Goal: Complete application form

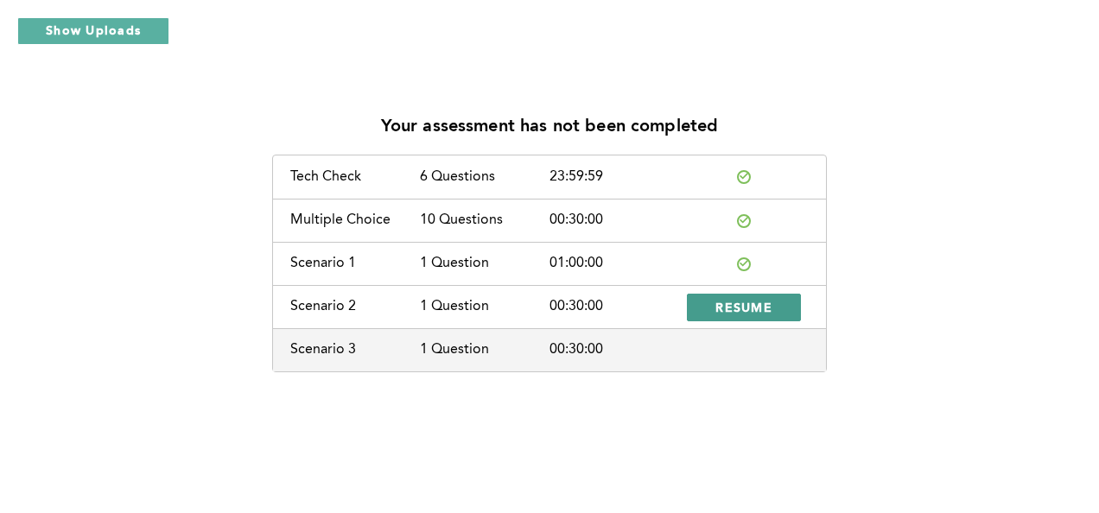
click at [759, 307] on span "RESUME" at bounding box center [744, 307] width 57 height 16
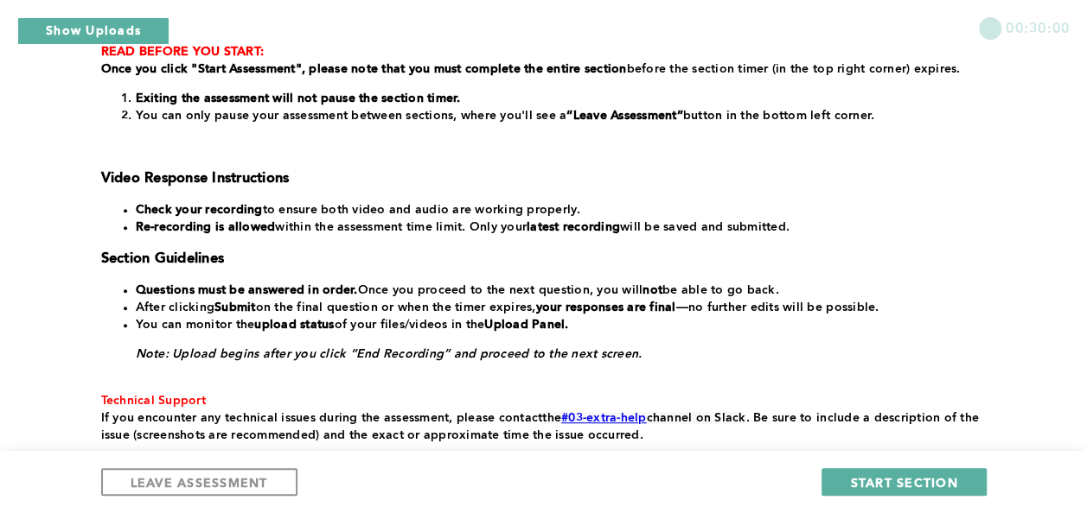
scroll to position [346, 0]
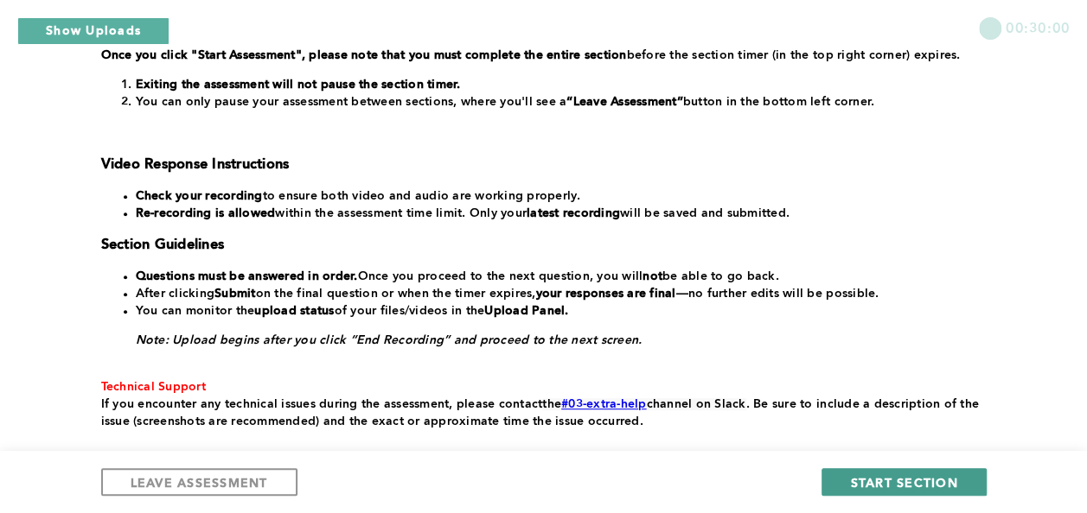
click at [882, 477] on span "START SECTION" at bounding box center [903, 483] width 107 height 16
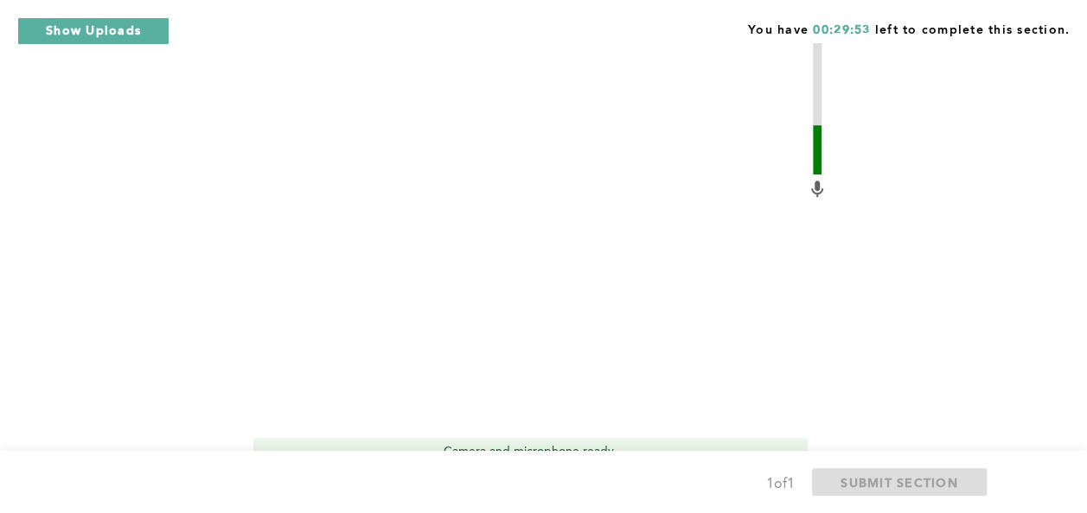
scroll to position [778, 0]
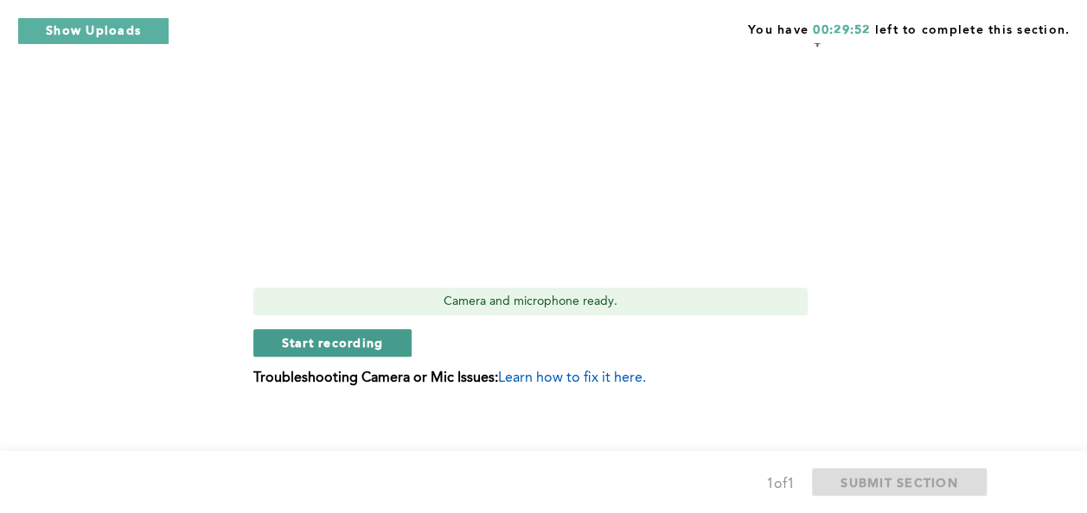
click at [282, 345] on span "Start recording" at bounding box center [333, 343] width 102 height 16
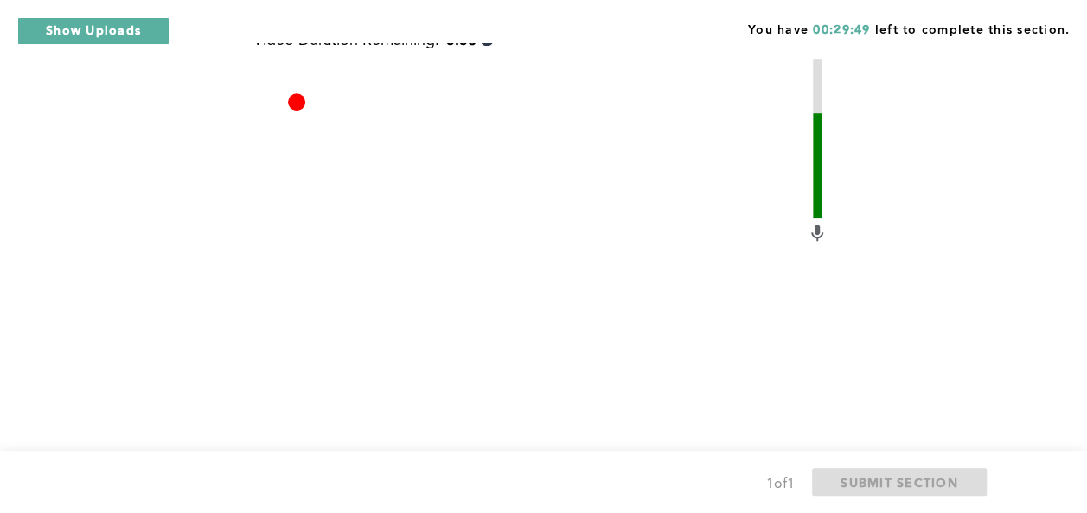
scroll to position [691, 0]
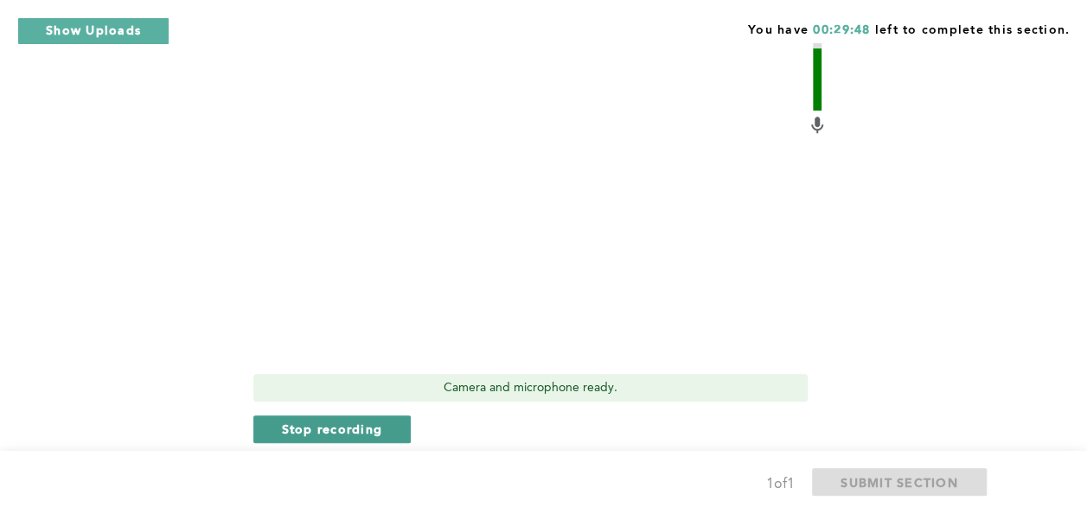
click at [330, 437] on span "Stop recording" at bounding box center [332, 429] width 101 height 16
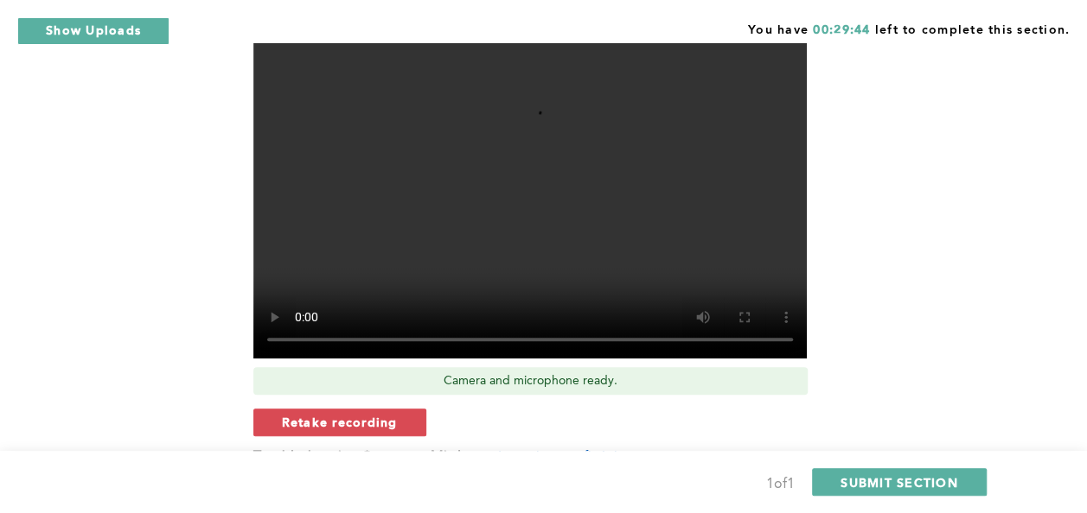
scroll to position [790, 0]
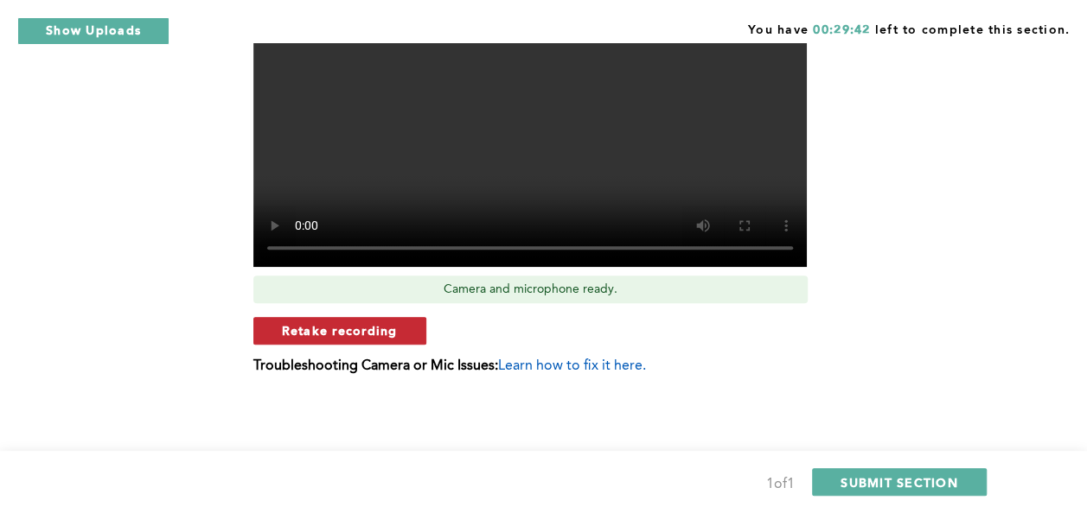
click at [360, 328] on span "Retake recording" at bounding box center [340, 330] width 116 height 16
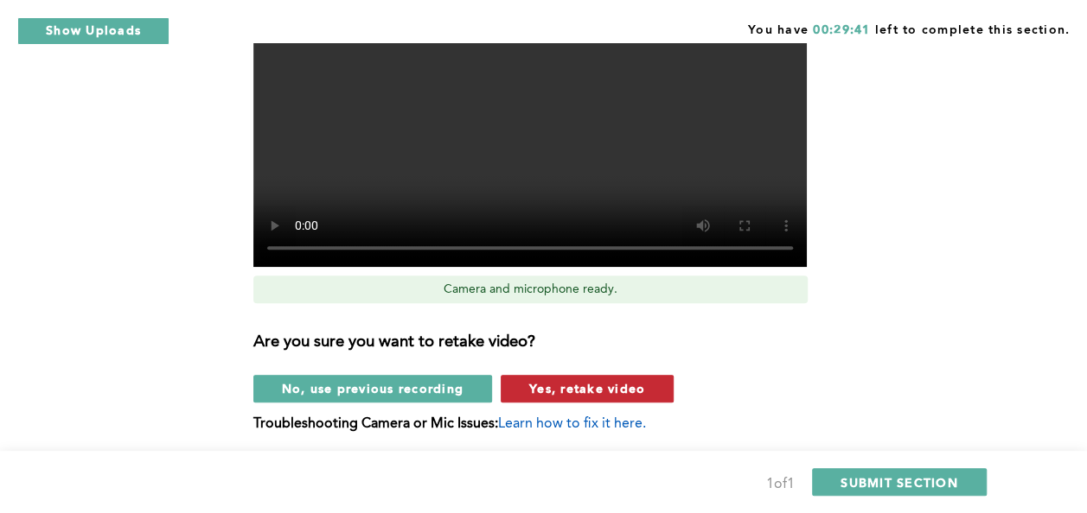
click at [588, 389] on span "Yes, retake video" at bounding box center [587, 388] width 116 height 16
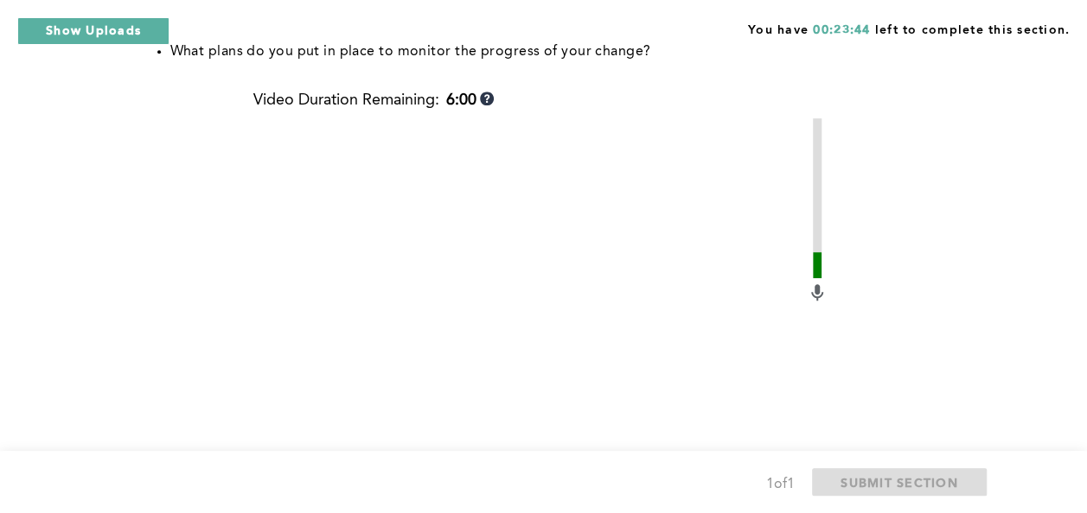
scroll to position [783, 0]
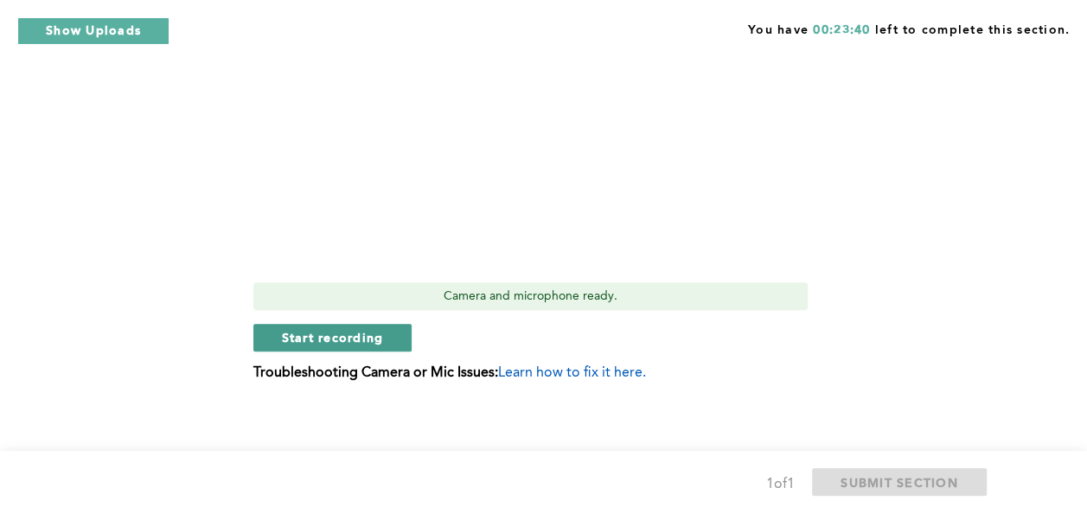
click at [368, 329] on span "Start recording" at bounding box center [333, 337] width 102 height 16
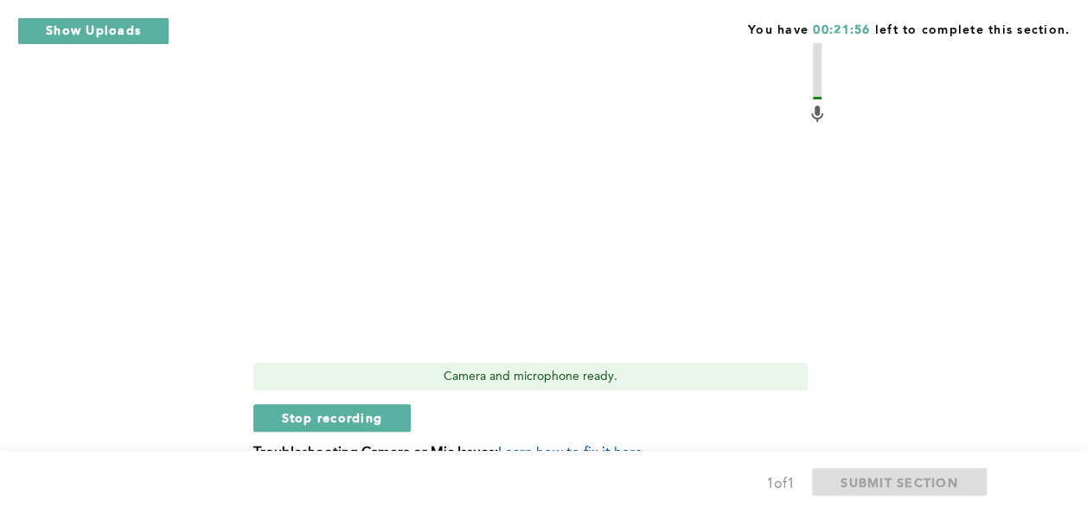
scroll to position [790, 0]
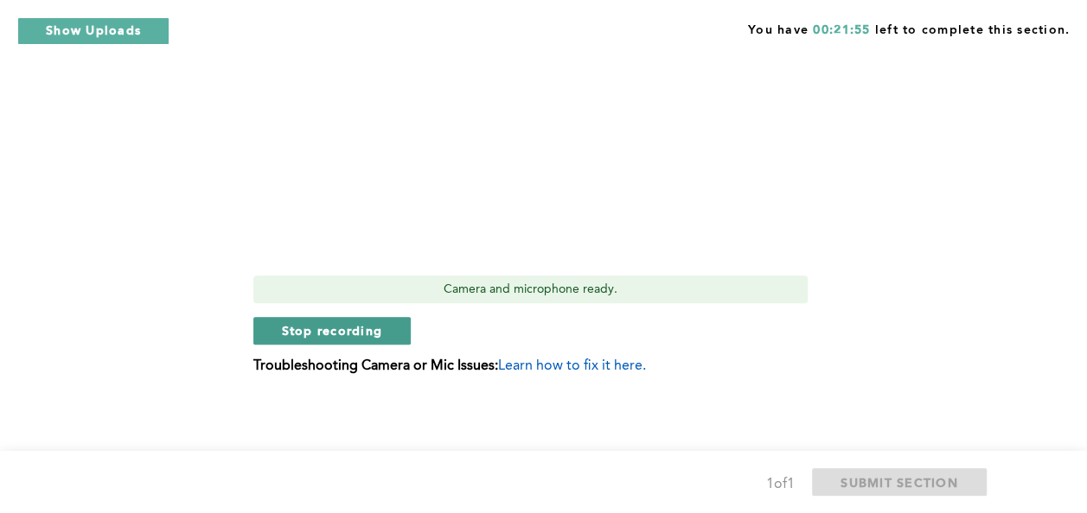
click at [365, 335] on span "Stop recording" at bounding box center [332, 330] width 101 height 16
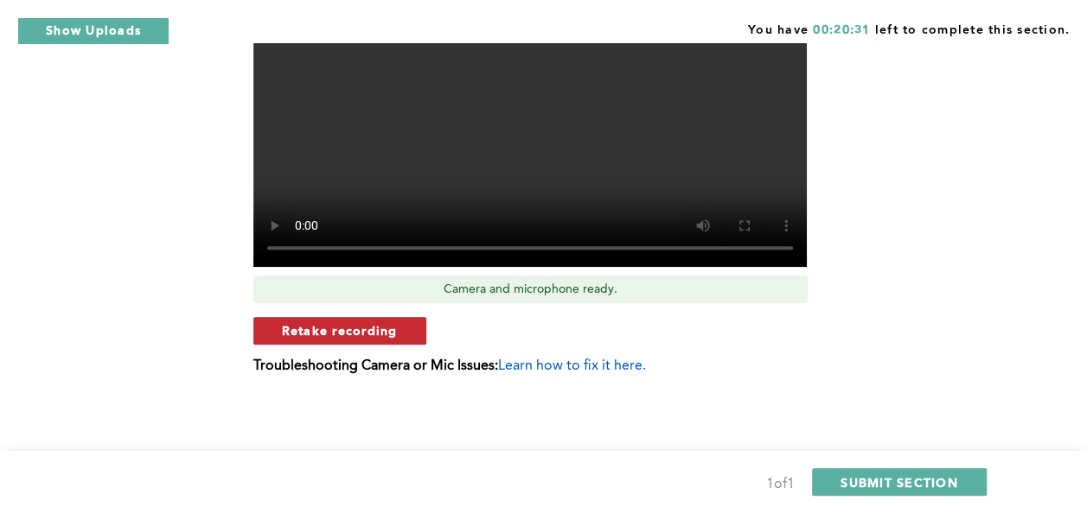
click at [374, 341] on button "Retake recording" at bounding box center [339, 331] width 173 height 28
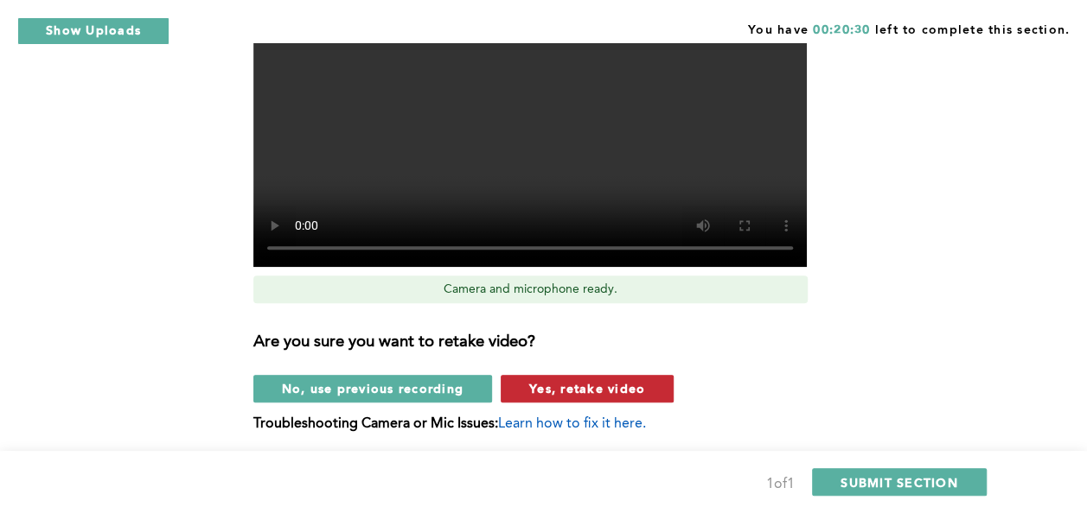
click at [558, 386] on span "Yes, retake video" at bounding box center [587, 388] width 116 height 16
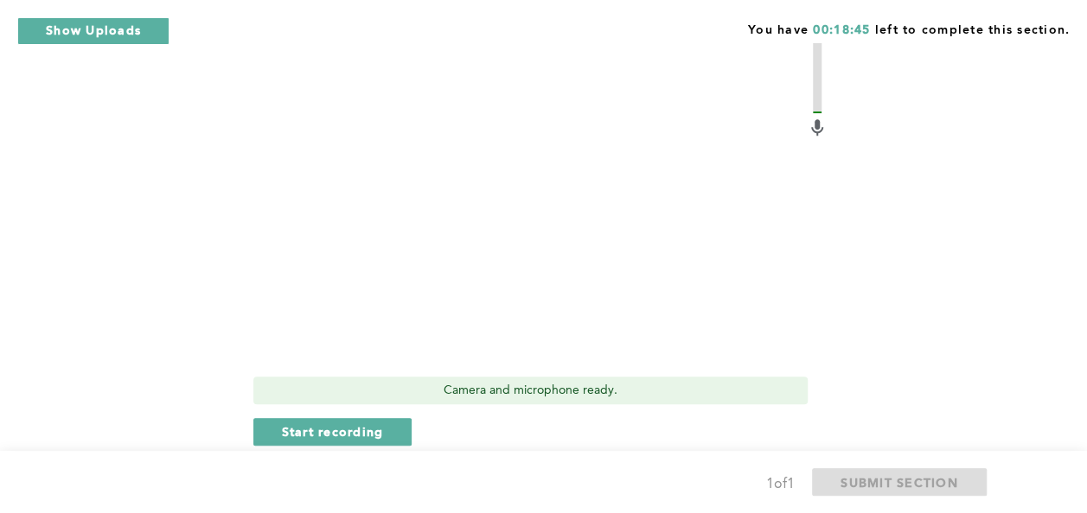
scroll to position [690, 0]
click at [362, 443] on button "Start recording" at bounding box center [332, 431] width 159 height 28
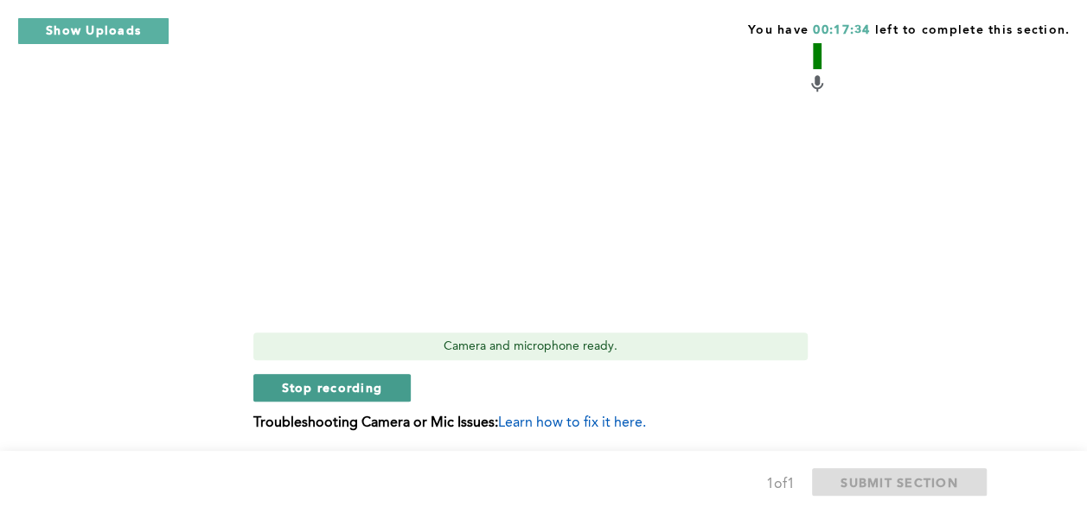
click at [384, 387] on button "Stop recording" at bounding box center [332, 388] width 158 height 28
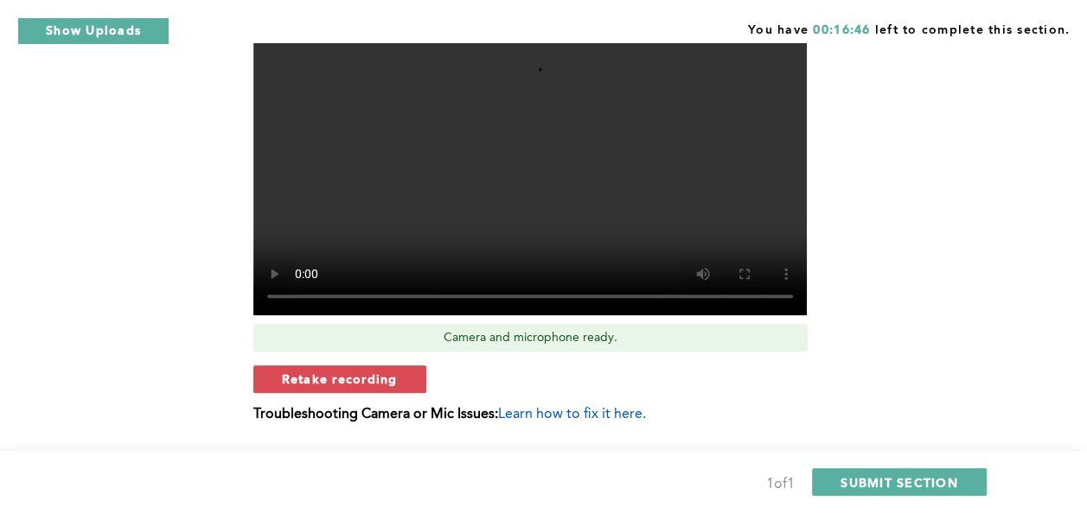
scroll to position [743, 0]
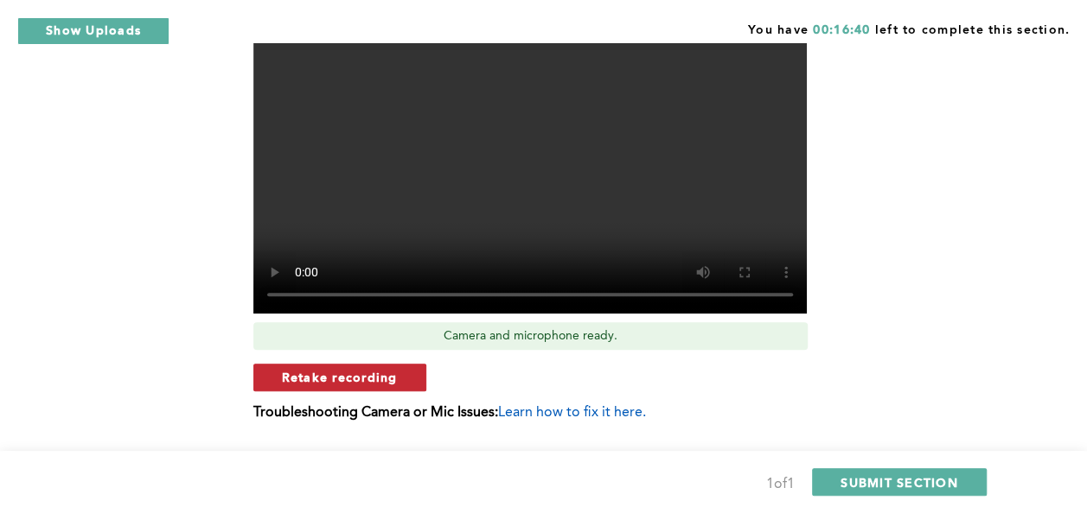
click at [378, 386] on button "Retake recording" at bounding box center [339, 378] width 173 height 28
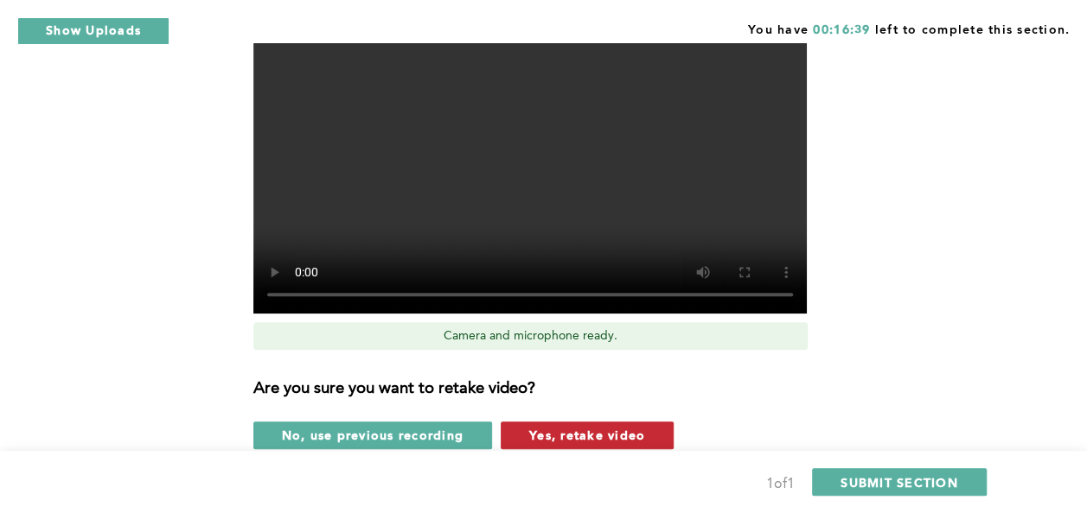
click at [553, 429] on span "Yes, retake video" at bounding box center [587, 435] width 116 height 16
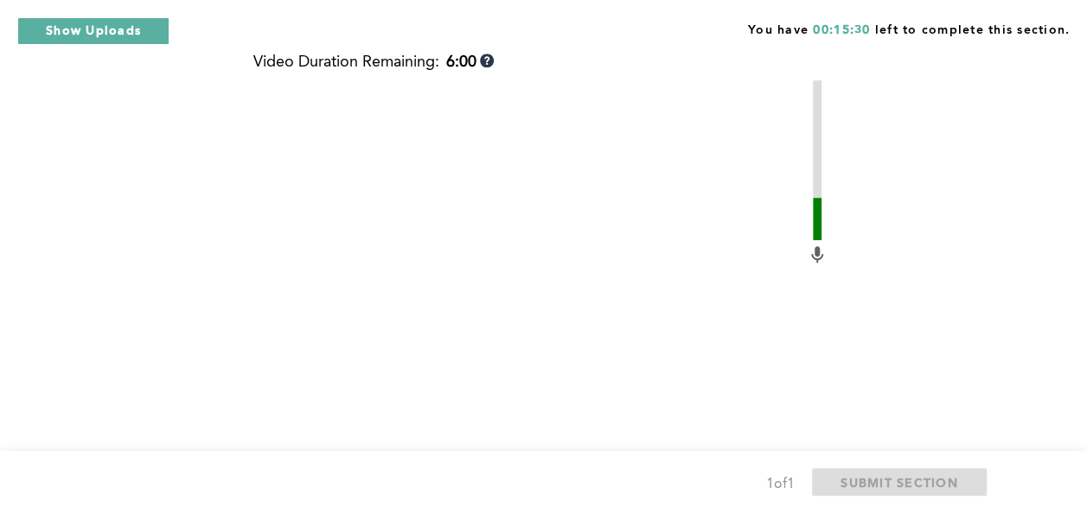
scroll to position [752, 0]
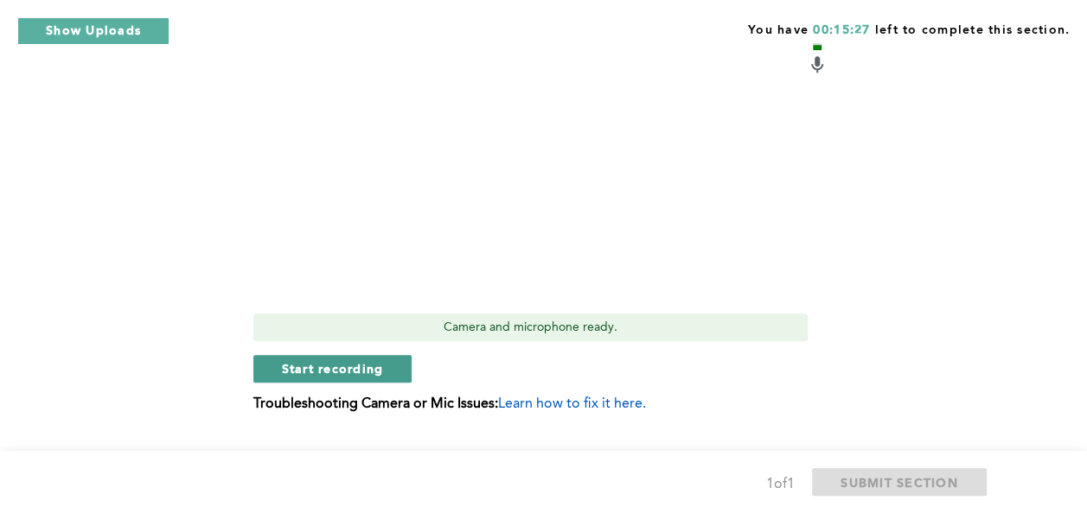
click at [316, 364] on span "Start recording" at bounding box center [333, 368] width 102 height 16
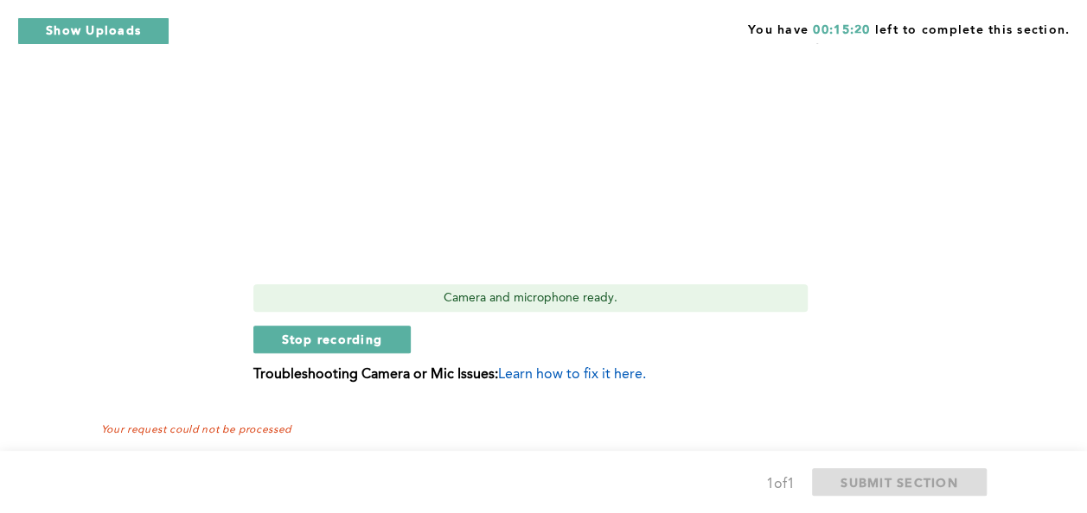
scroll to position [781, 0]
click at [334, 346] on span "Stop recording" at bounding box center [332, 339] width 101 height 16
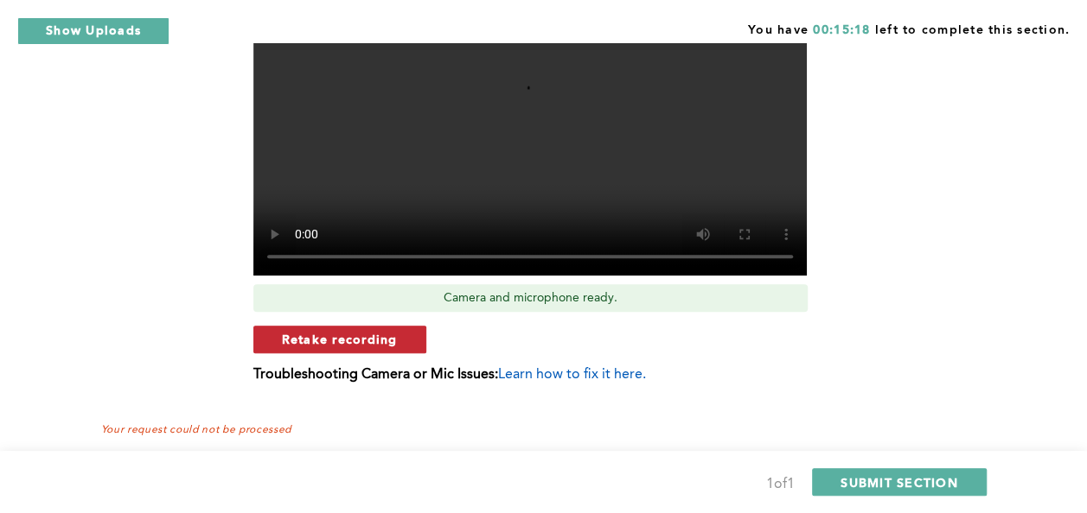
click at [366, 350] on button "Retake recording" at bounding box center [339, 340] width 173 height 28
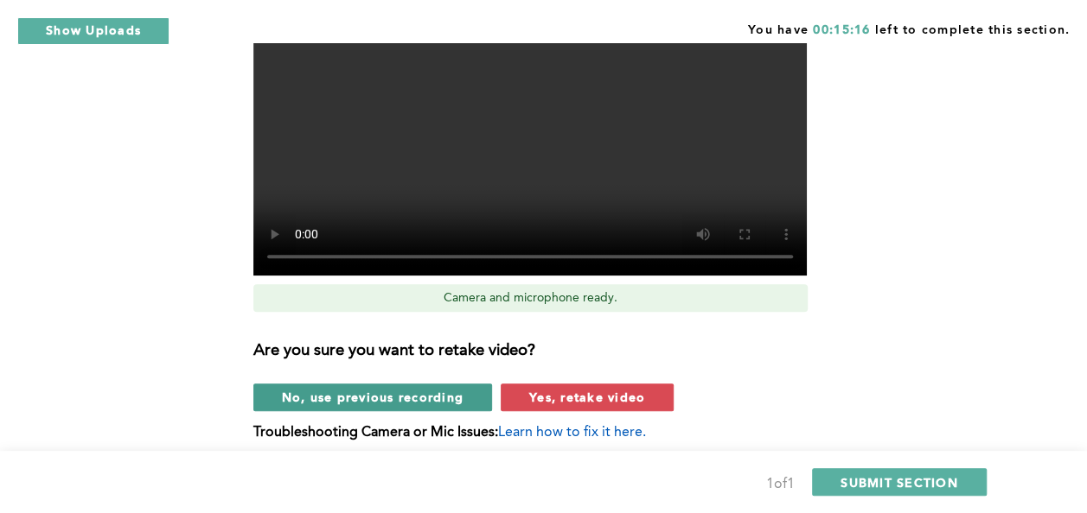
click at [477, 386] on button "No, use previous recording" at bounding box center [372, 398] width 239 height 28
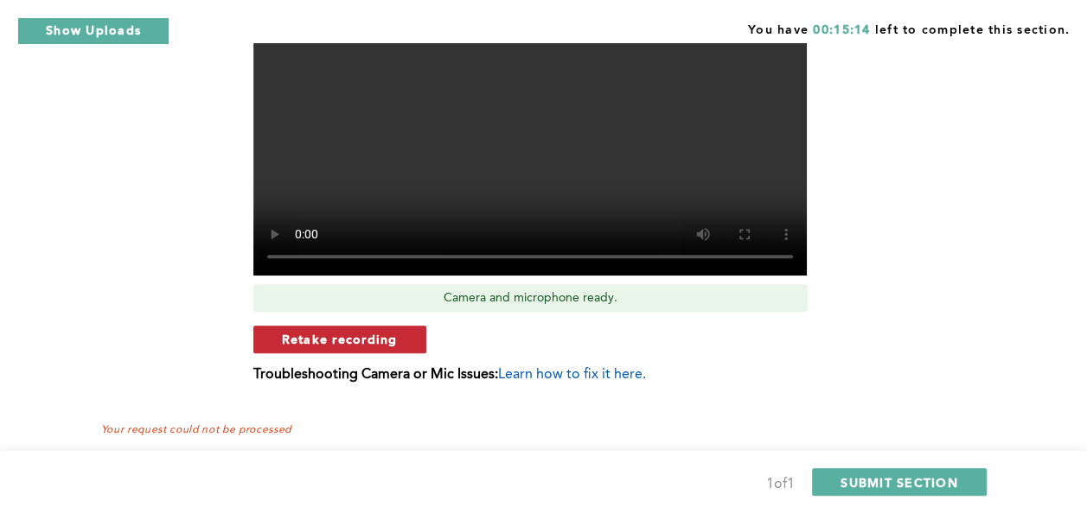
click at [382, 331] on span "Retake recording" at bounding box center [340, 339] width 116 height 16
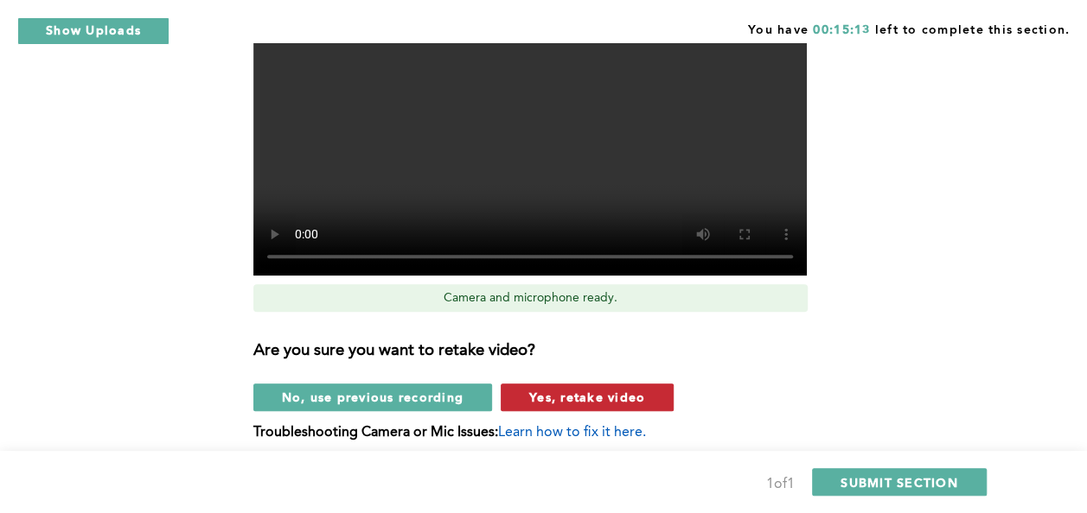
click at [539, 394] on span "Yes, retake video" at bounding box center [587, 397] width 116 height 16
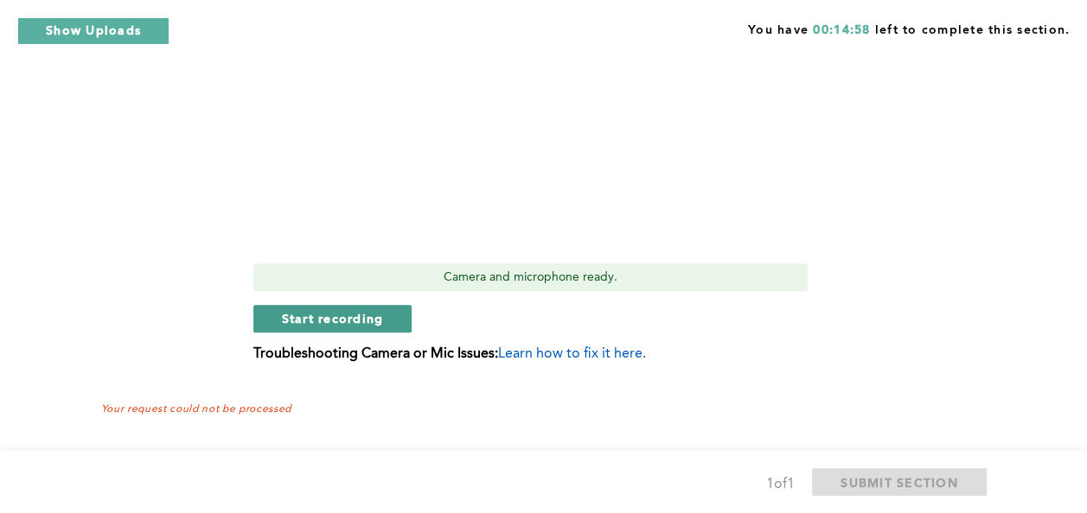
scroll to position [802, 0]
click at [372, 330] on button "Start recording" at bounding box center [332, 319] width 159 height 28
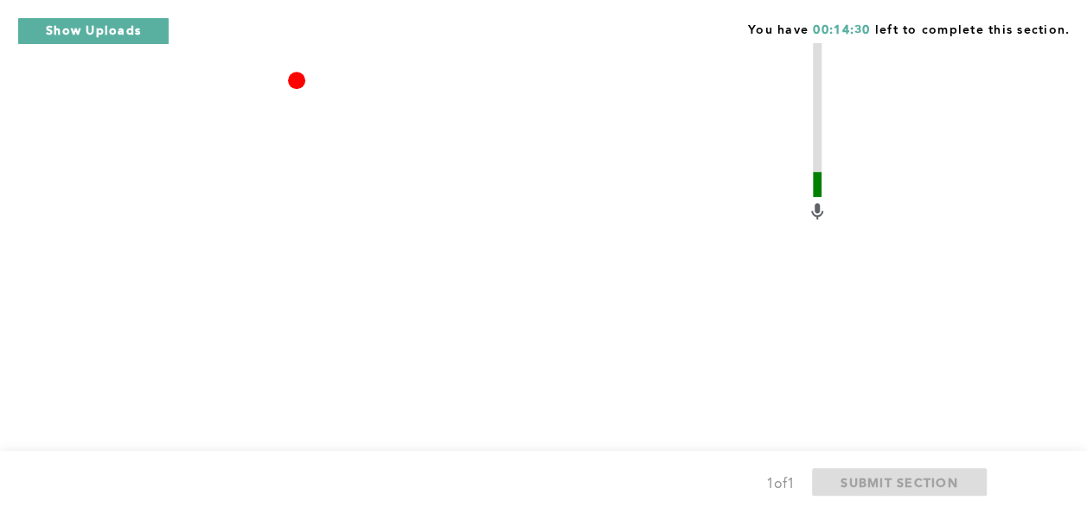
scroll to position [806, 0]
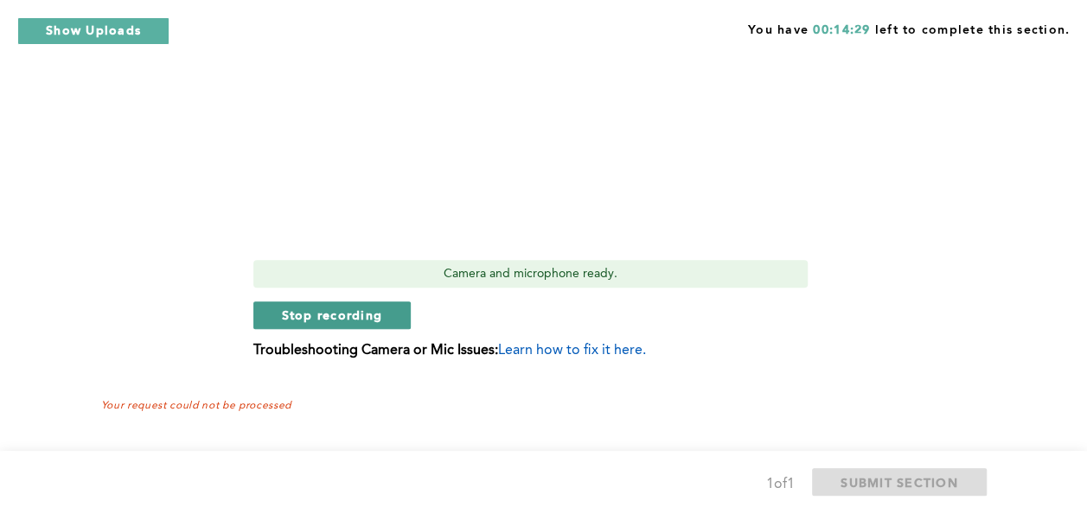
click at [373, 315] on span "Stop recording" at bounding box center [332, 315] width 101 height 16
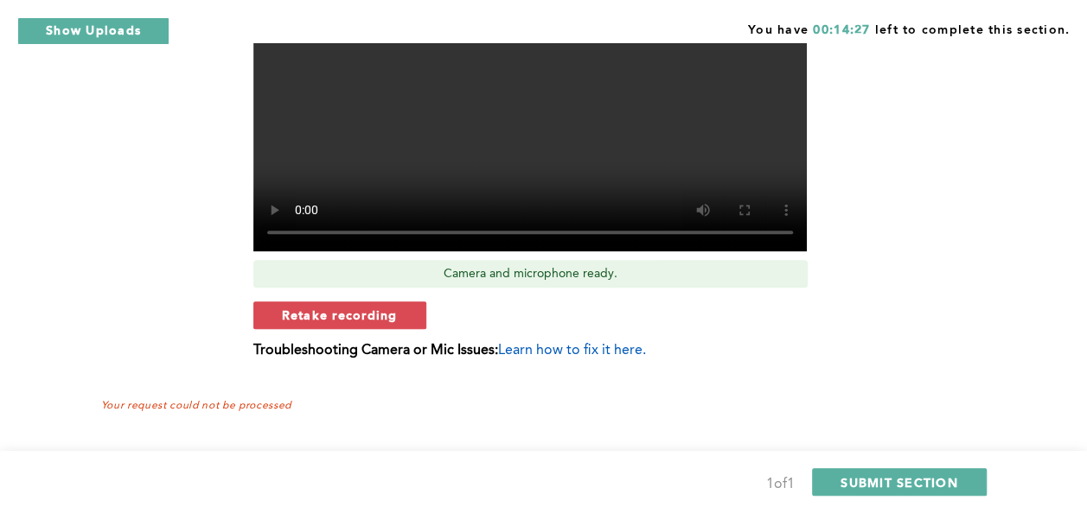
click at [519, 314] on div "Retake recording" at bounding box center [540, 316] width 574 height 28
click at [405, 309] on button "Retake recording" at bounding box center [339, 316] width 173 height 28
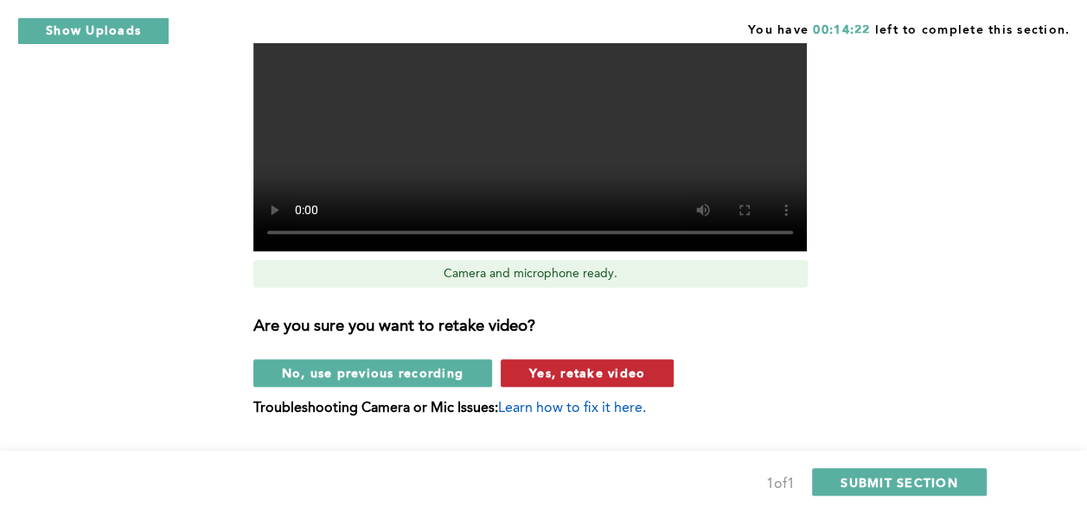
click at [591, 379] on span "Yes, retake video" at bounding box center [587, 373] width 116 height 16
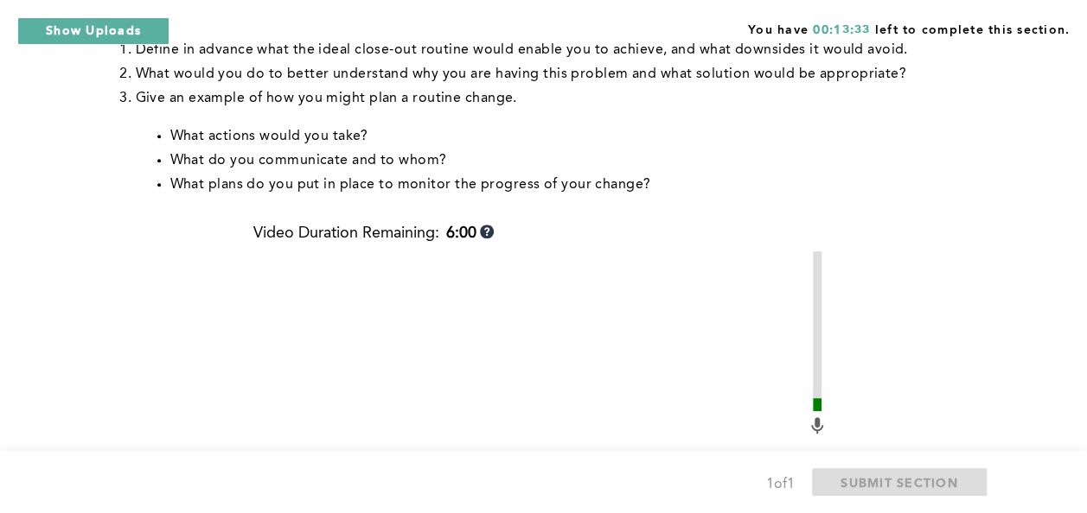
scroll to position [377, 0]
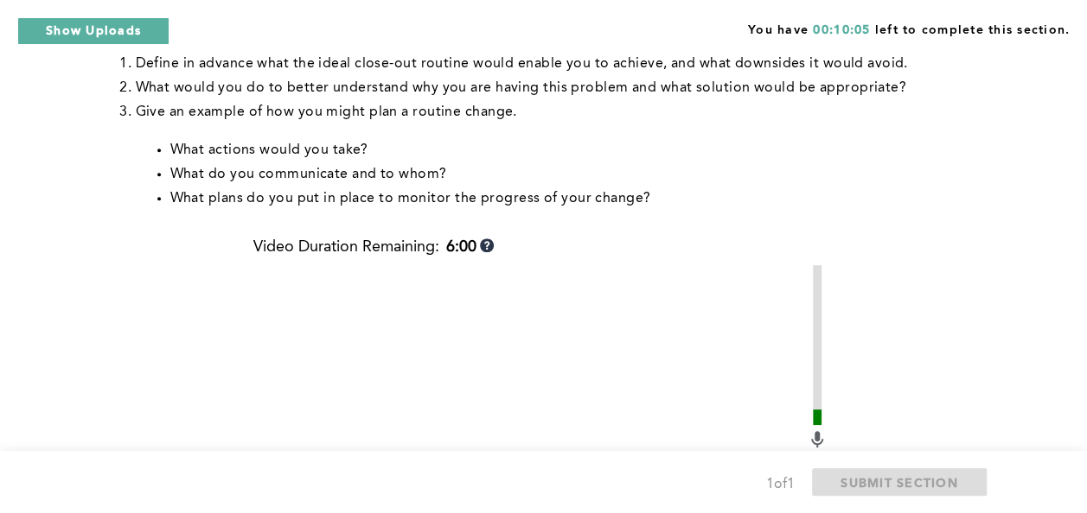
click at [1006, 387] on div "You have 00:10:05 left to complete this section. Q1 Context: You’ve established…" at bounding box center [543, 283] width 1087 height 1320
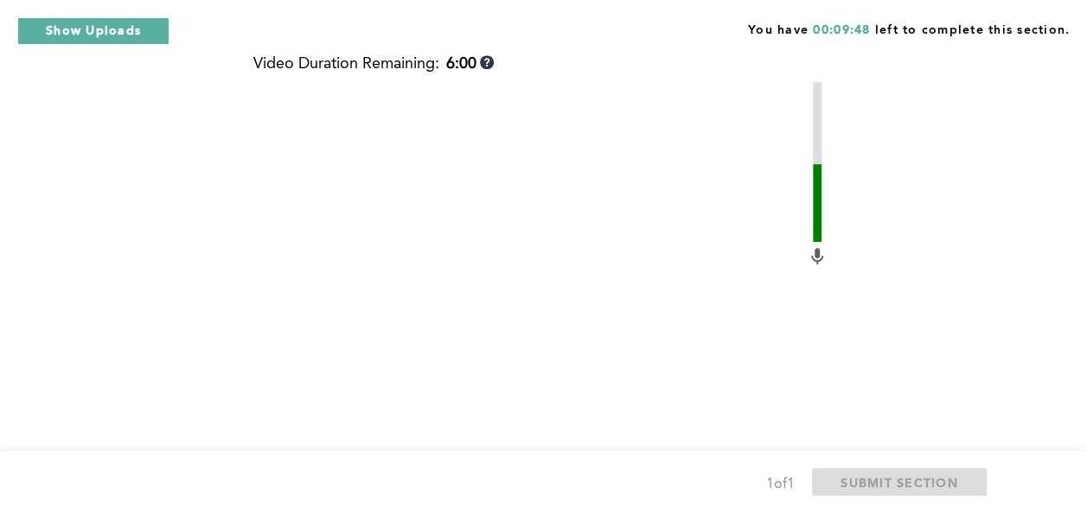
scroll to position [806, 0]
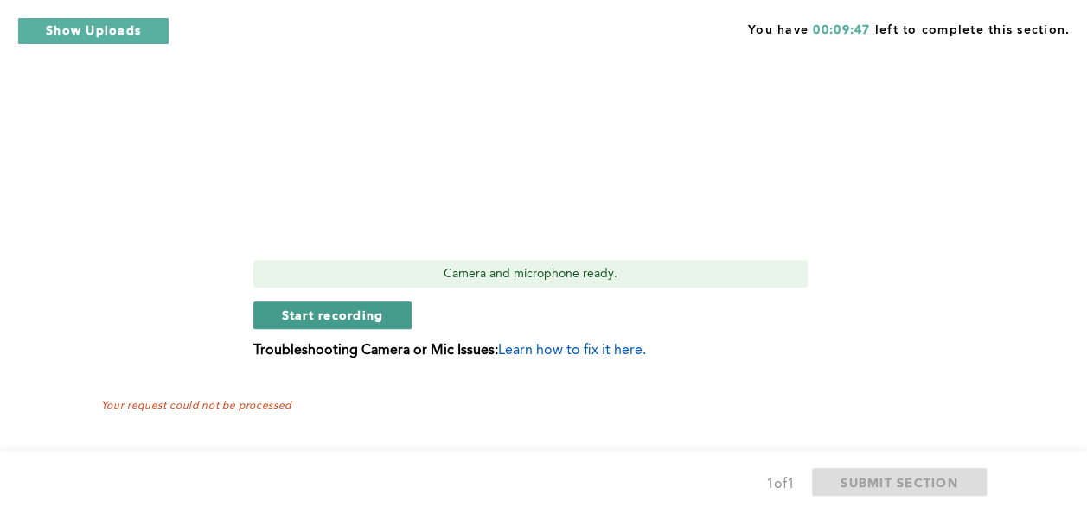
click at [370, 316] on span "Start recording" at bounding box center [333, 315] width 102 height 16
click at [343, 307] on span "Stop recording" at bounding box center [332, 315] width 101 height 16
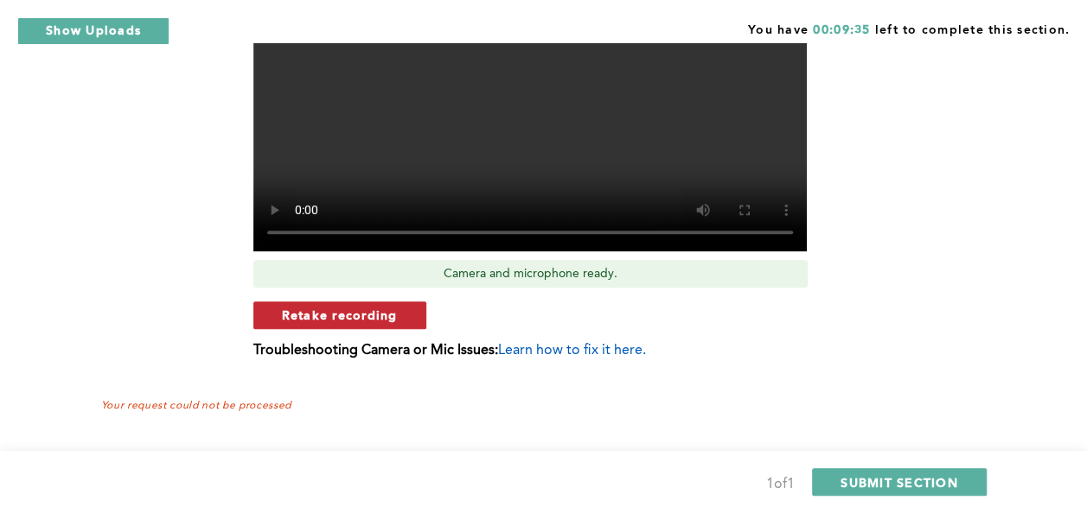
click at [358, 312] on span "Retake recording" at bounding box center [340, 315] width 116 height 16
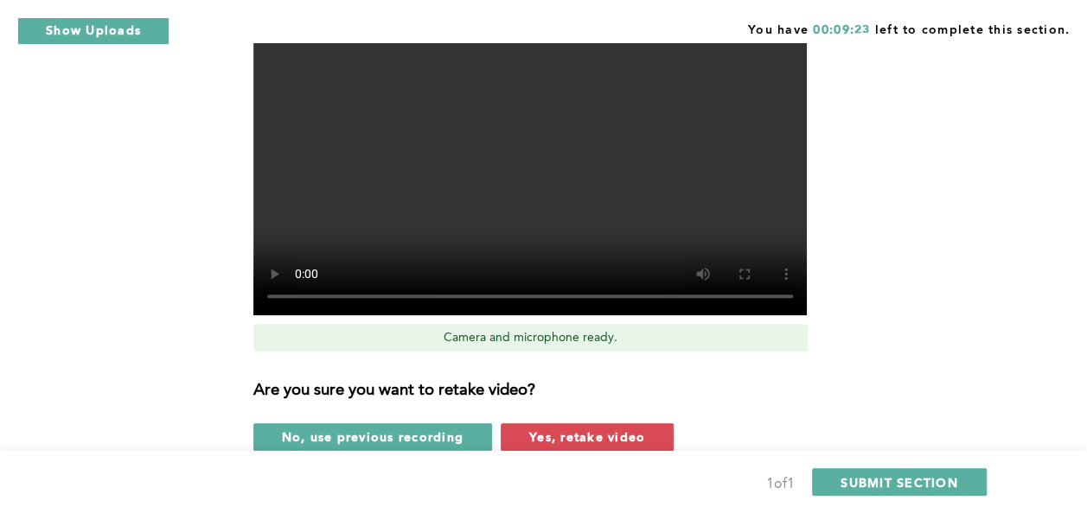
scroll to position [743, 0]
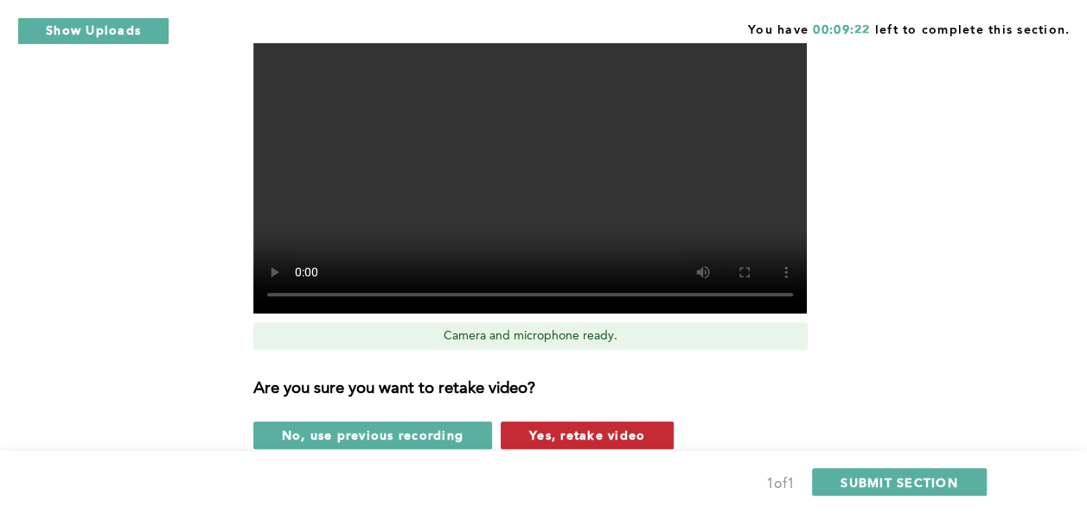
click at [545, 436] on span "Yes, retake video" at bounding box center [587, 435] width 116 height 16
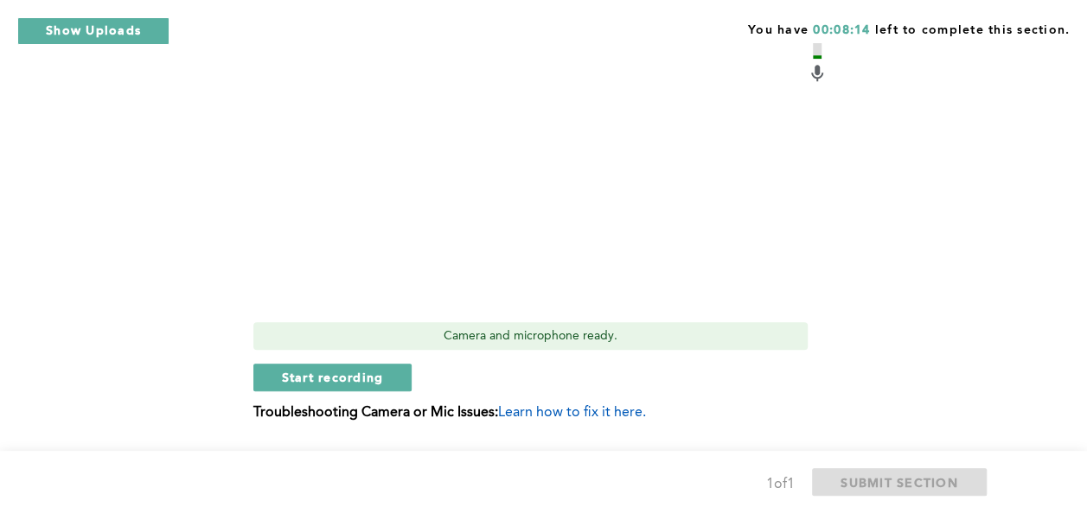
click at [529, 369] on div "Start recording" at bounding box center [540, 378] width 574 height 28
click at [404, 377] on button "Start recording" at bounding box center [332, 378] width 159 height 28
click at [404, 377] on button "Stop recording" at bounding box center [332, 378] width 158 height 28
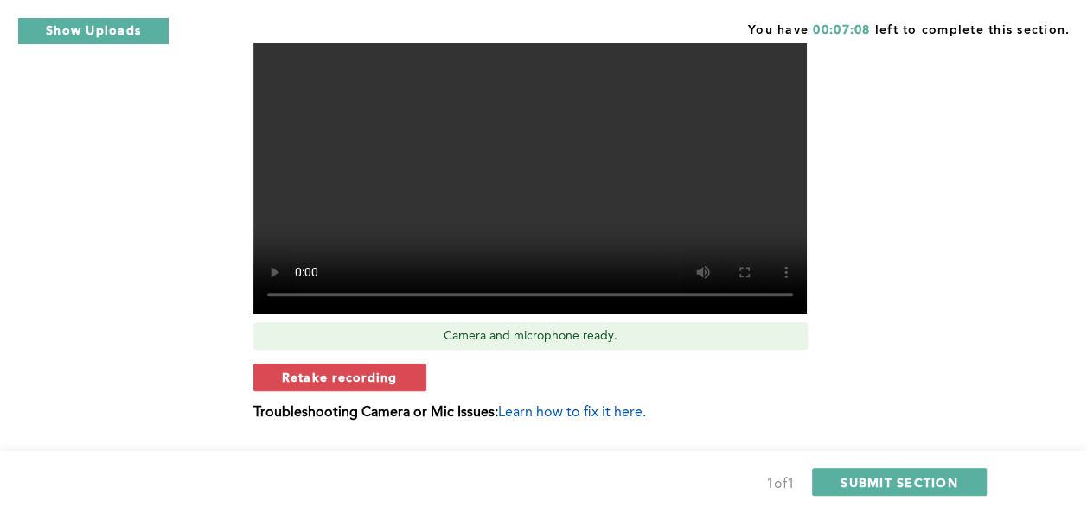
click at [404, 377] on button "Retake recording" at bounding box center [339, 378] width 173 height 28
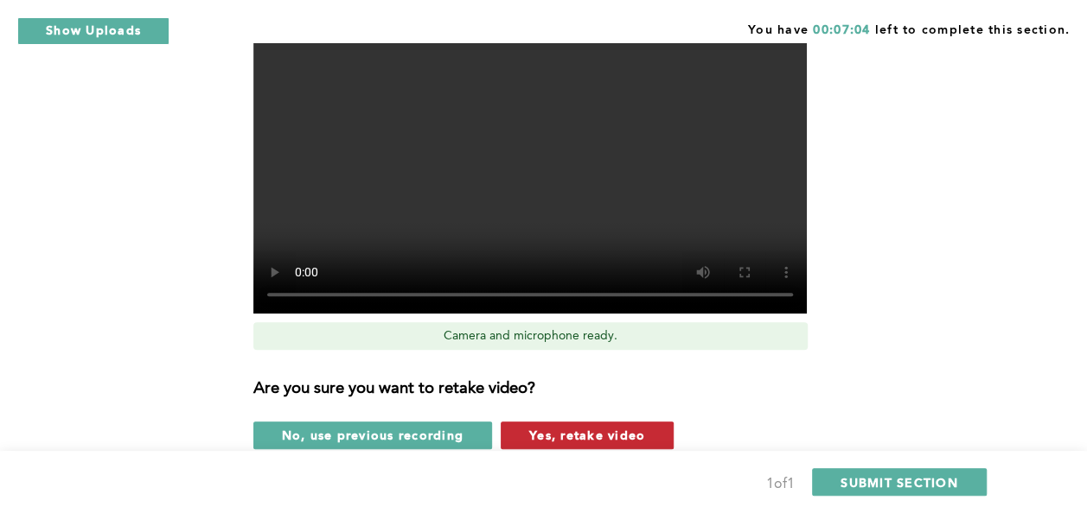
click at [540, 449] on button "Yes, retake video" at bounding box center [586, 436] width 173 height 28
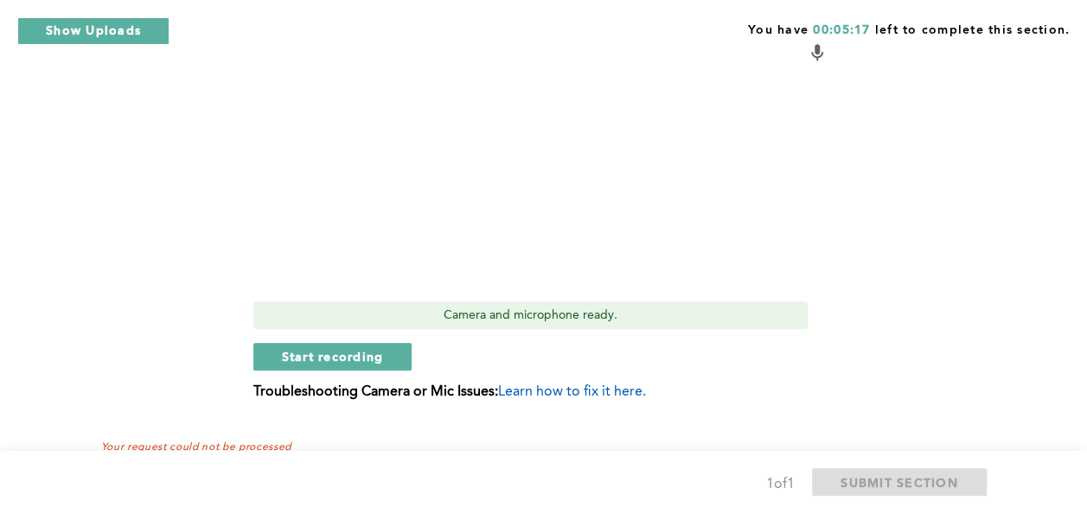
scroll to position [768, 0]
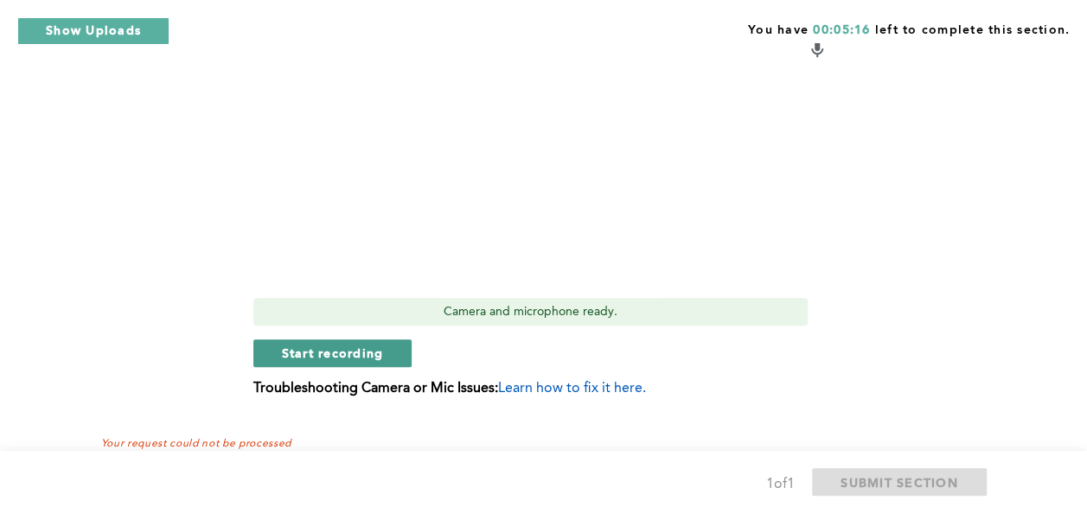
click at [370, 359] on span "Start recording" at bounding box center [333, 353] width 102 height 16
click at [370, 359] on span "Stop recording" at bounding box center [332, 353] width 101 height 16
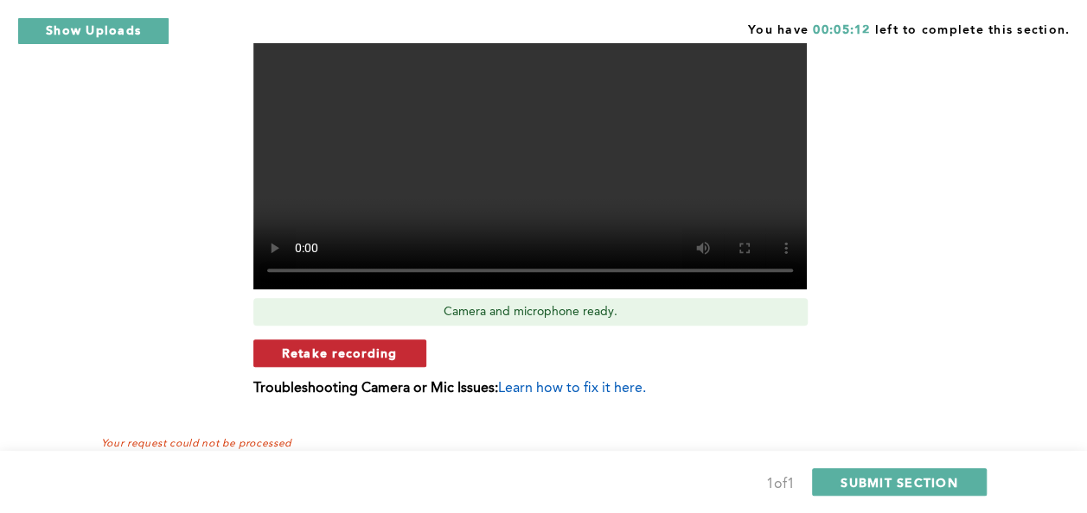
click at [379, 359] on span "Retake recording" at bounding box center [340, 353] width 116 height 16
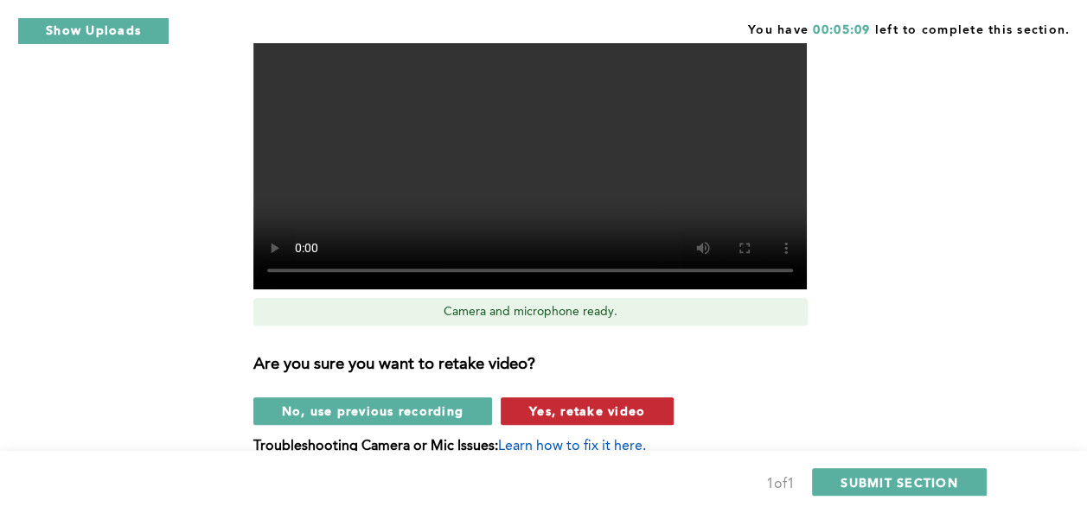
click at [530, 403] on span "Yes, retake video" at bounding box center [587, 411] width 116 height 16
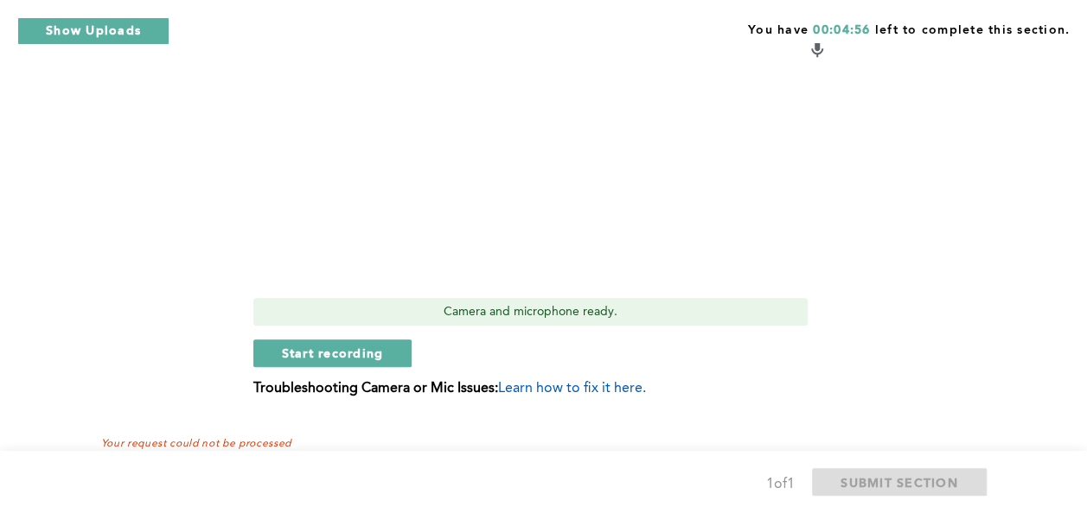
scroll to position [733, 0]
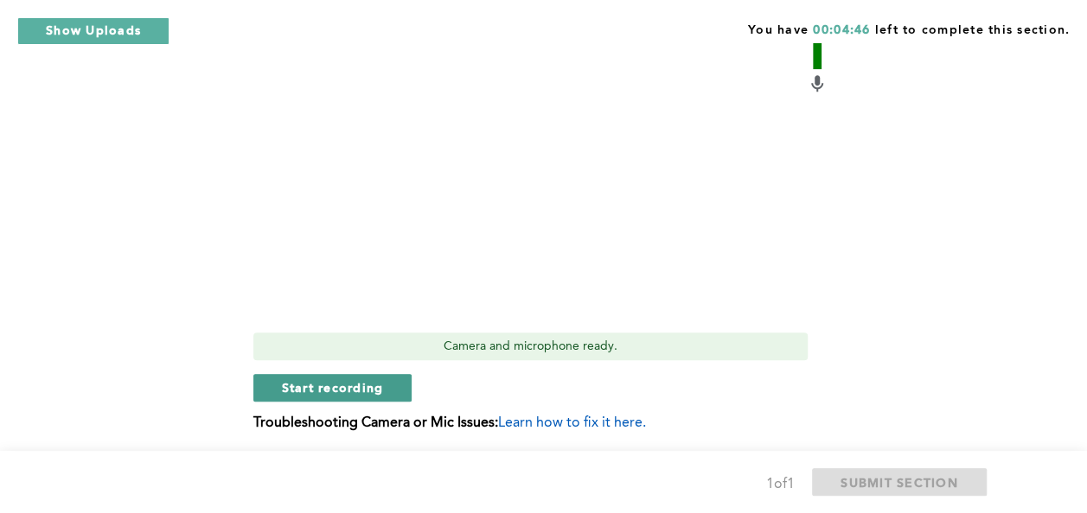
click at [396, 386] on button "Start recording" at bounding box center [332, 388] width 159 height 28
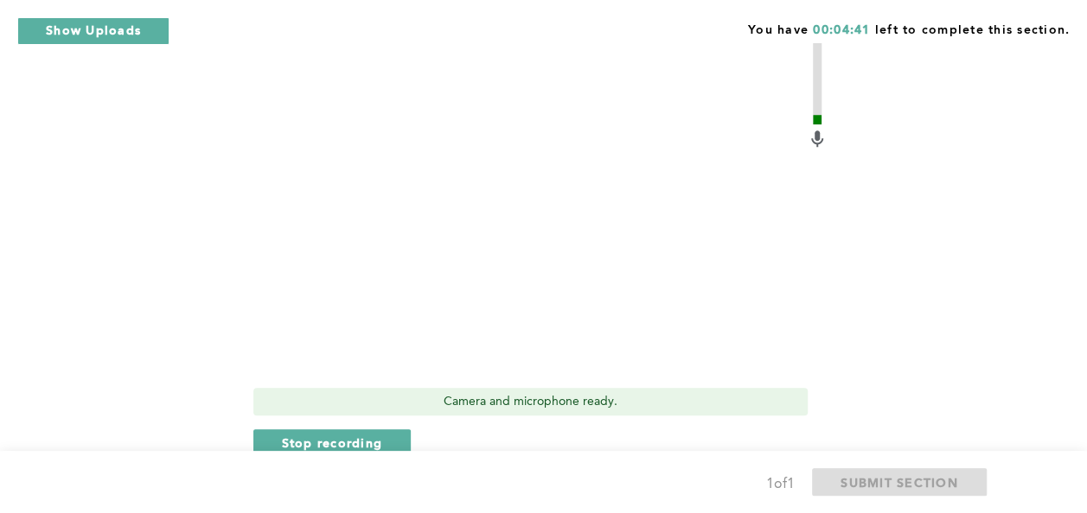
scroll to position [679, 0]
click at [339, 440] on span "Stop recording" at bounding box center [332, 441] width 101 height 16
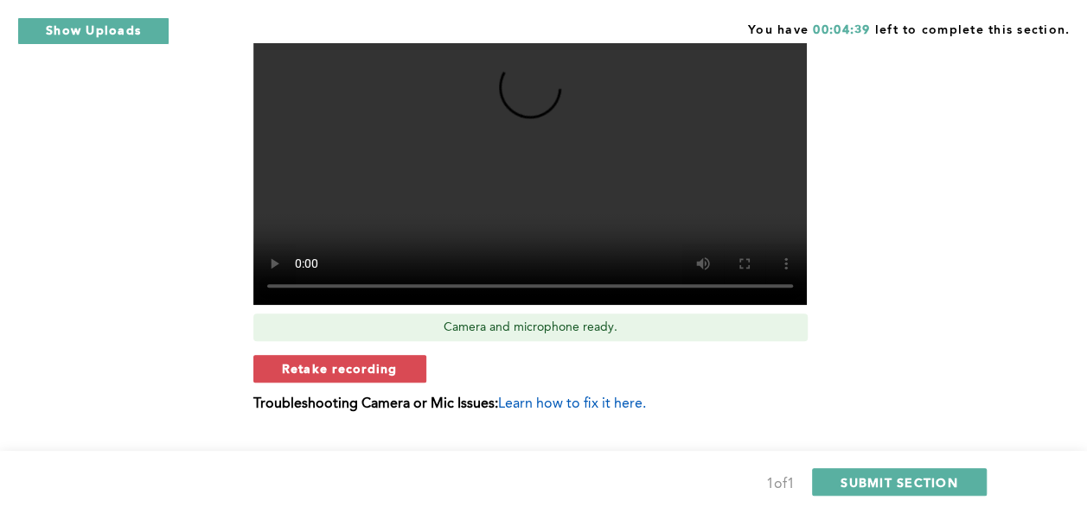
scroll to position [757, 0]
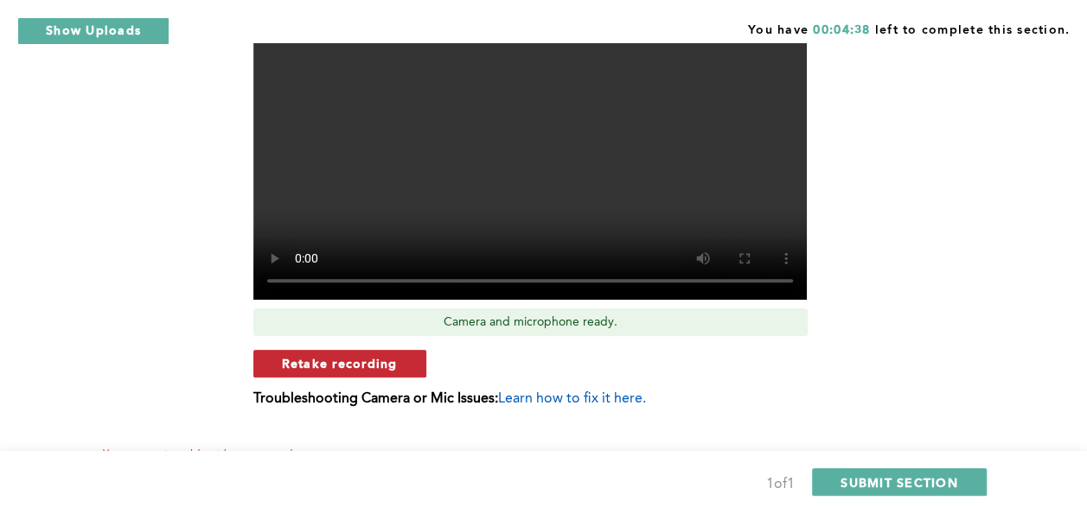
click at [396, 353] on button "Retake recording" at bounding box center [339, 364] width 173 height 28
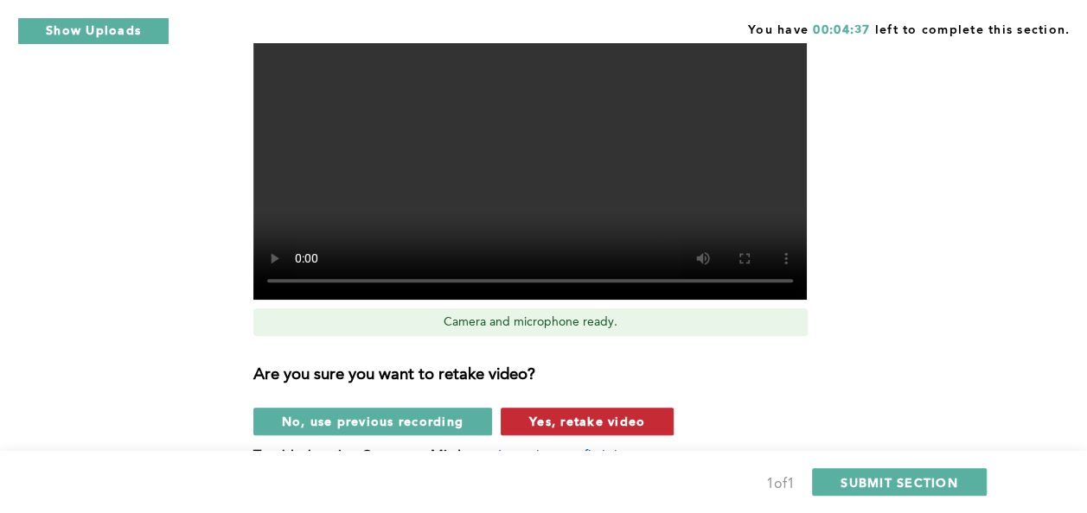
click at [564, 420] on span "Yes, retake video" at bounding box center [587, 421] width 116 height 16
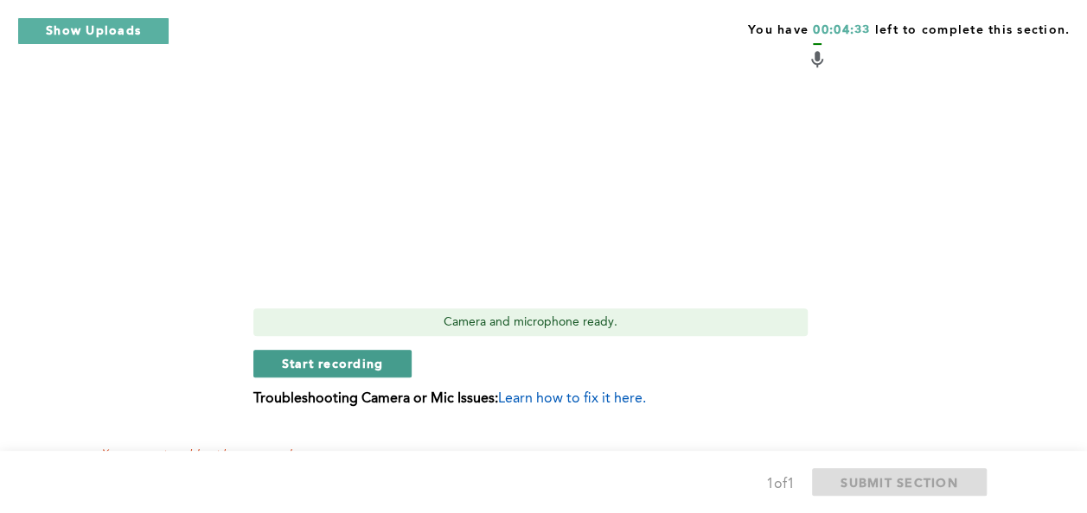
click at [386, 360] on button "Start recording" at bounding box center [332, 364] width 159 height 28
click at [386, 360] on button "Stop recording" at bounding box center [332, 364] width 158 height 28
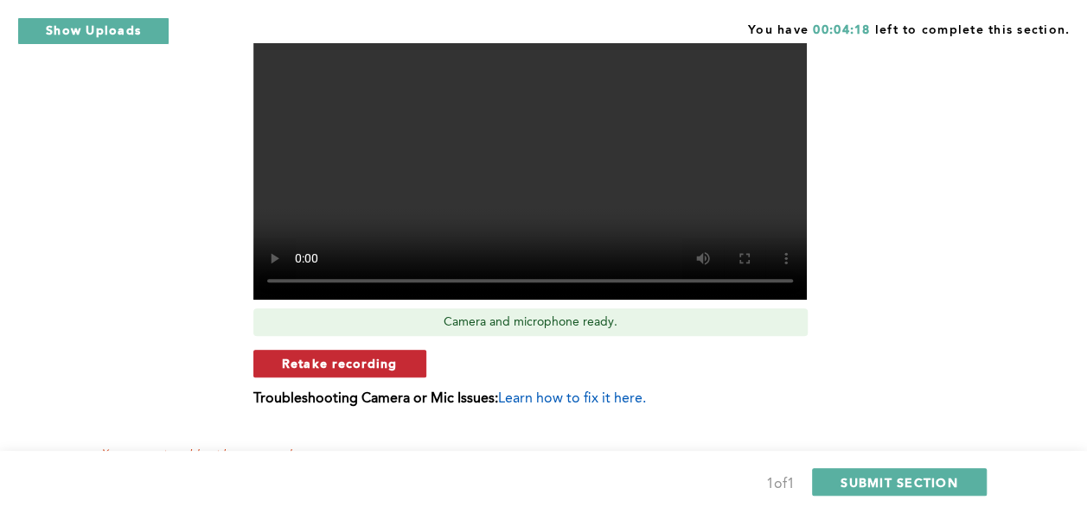
click at [363, 370] on span "Retake recording" at bounding box center [340, 363] width 116 height 16
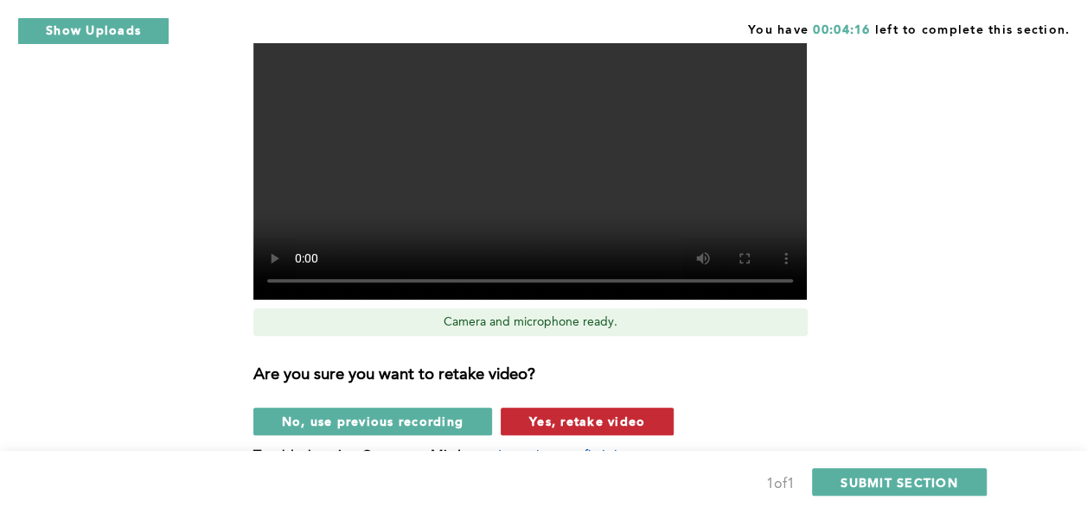
click at [570, 428] on span "Yes, retake video" at bounding box center [587, 421] width 116 height 16
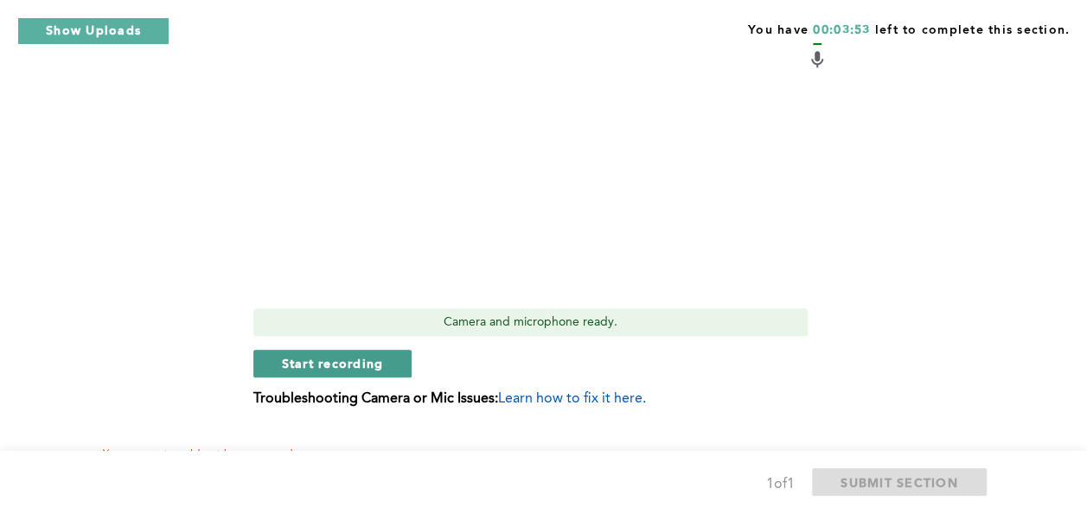
click at [383, 360] on button "Start recording" at bounding box center [332, 364] width 159 height 28
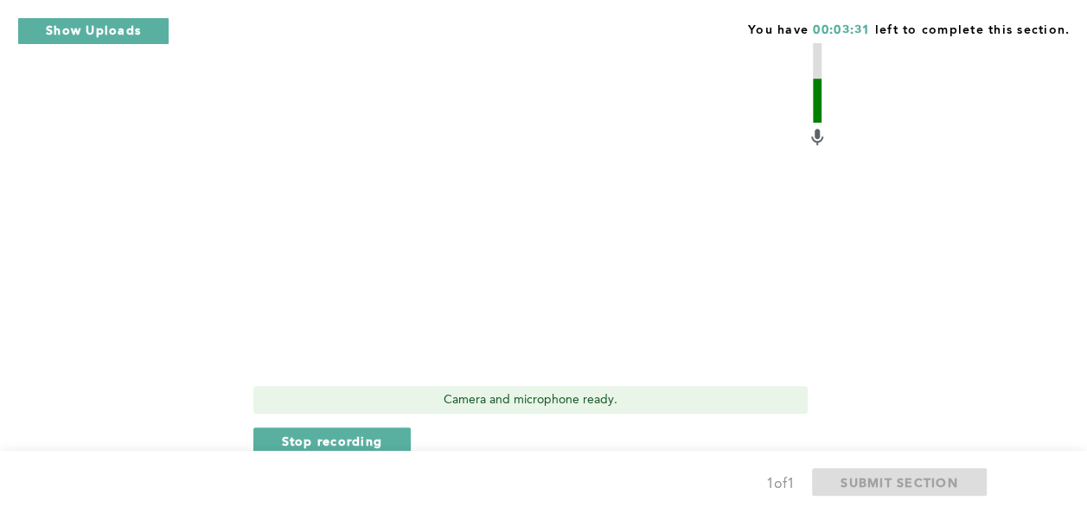
scroll to position [783, 0]
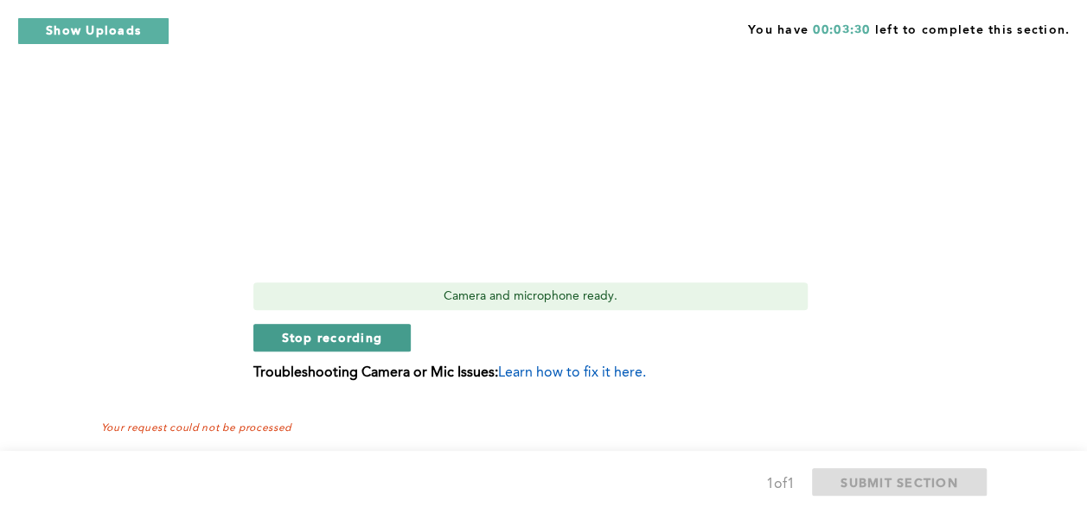
click at [377, 345] on span "Stop recording" at bounding box center [332, 337] width 101 height 16
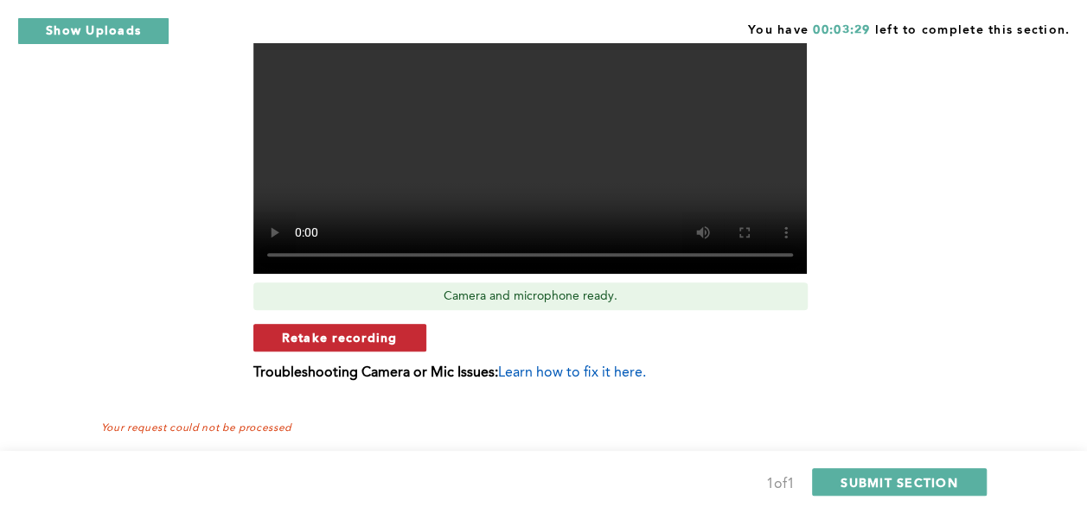
click at [391, 336] on span "Retake recording" at bounding box center [340, 337] width 116 height 16
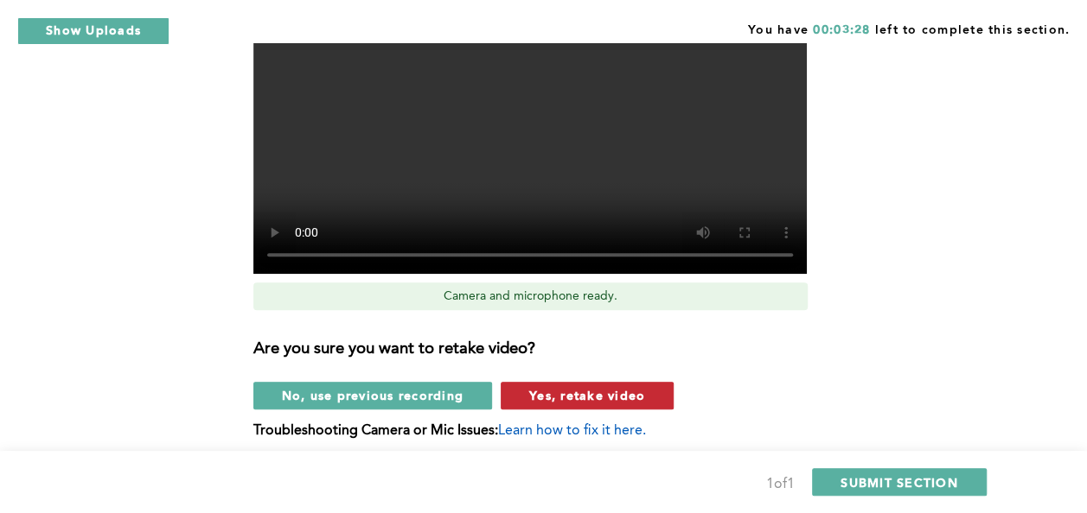
click at [534, 401] on span "Yes, retake video" at bounding box center [587, 395] width 116 height 16
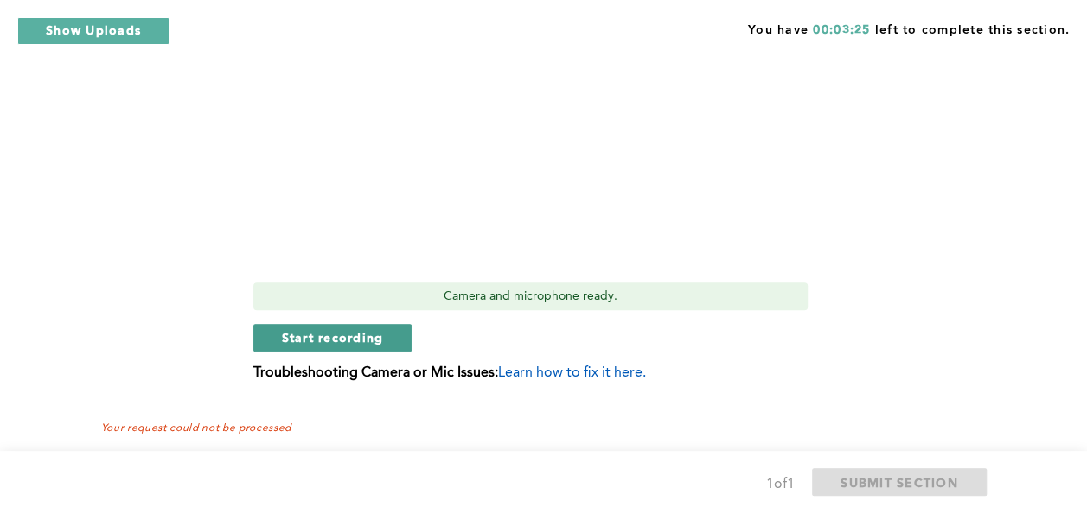
click at [387, 327] on button "Start recording" at bounding box center [332, 338] width 159 height 28
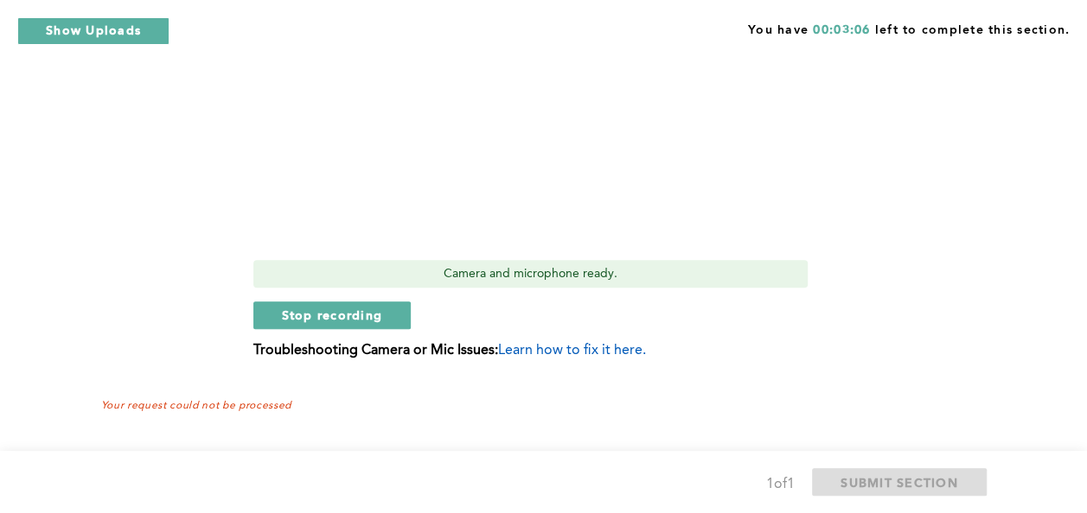
scroll to position [806, 0]
click at [343, 313] on span "Stop recording" at bounding box center [332, 315] width 101 height 16
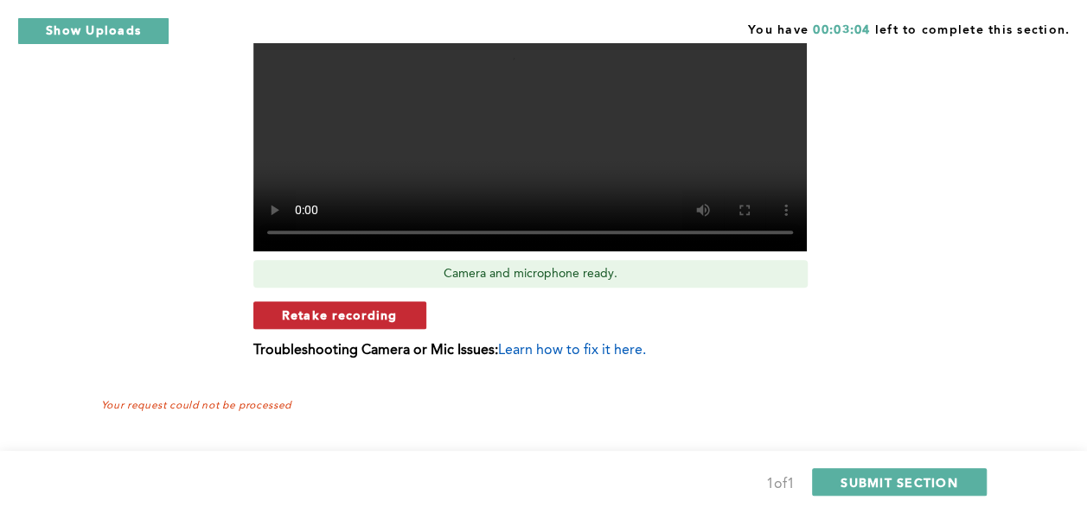
click at [398, 322] on button "Retake recording" at bounding box center [339, 316] width 173 height 28
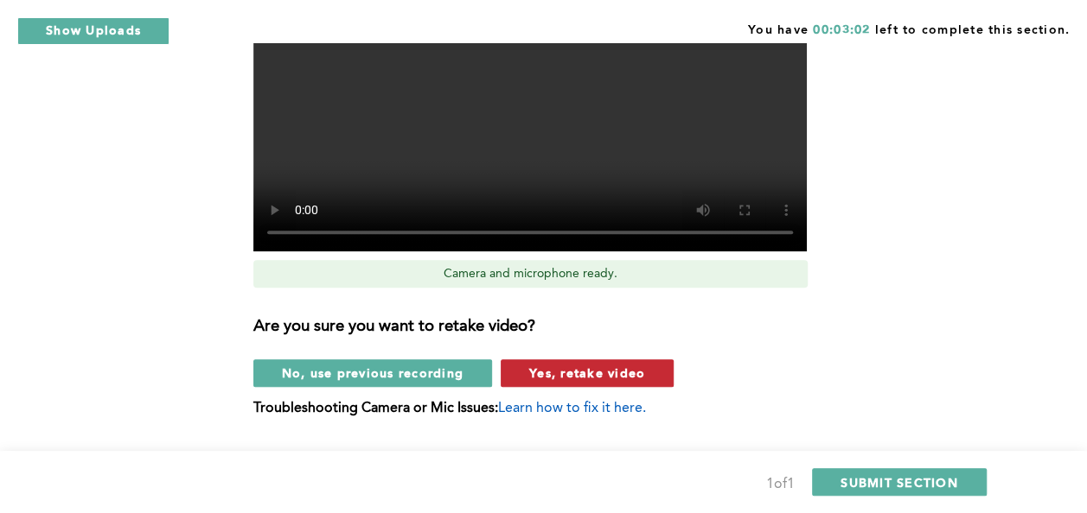
click at [529, 367] on span "Yes, retake video" at bounding box center [587, 373] width 116 height 16
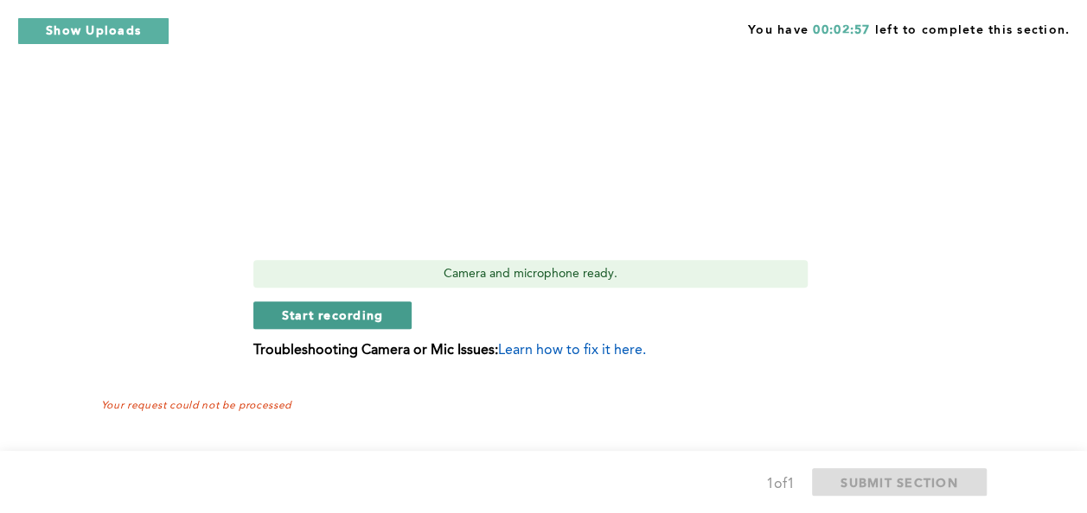
click at [380, 312] on span "Start recording" at bounding box center [333, 315] width 102 height 16
click at [380, 312] on button "Stop recording" at bounding box center [332, 316] width 158 height 28
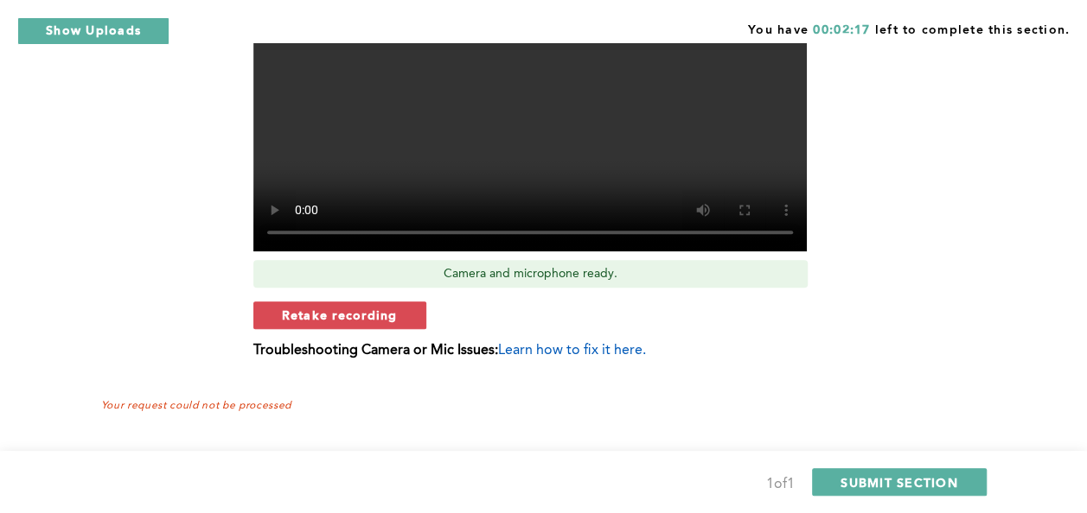
click at [380, 312] on span "Retake recording" at bounding box center [340, 315] width 116 height 16
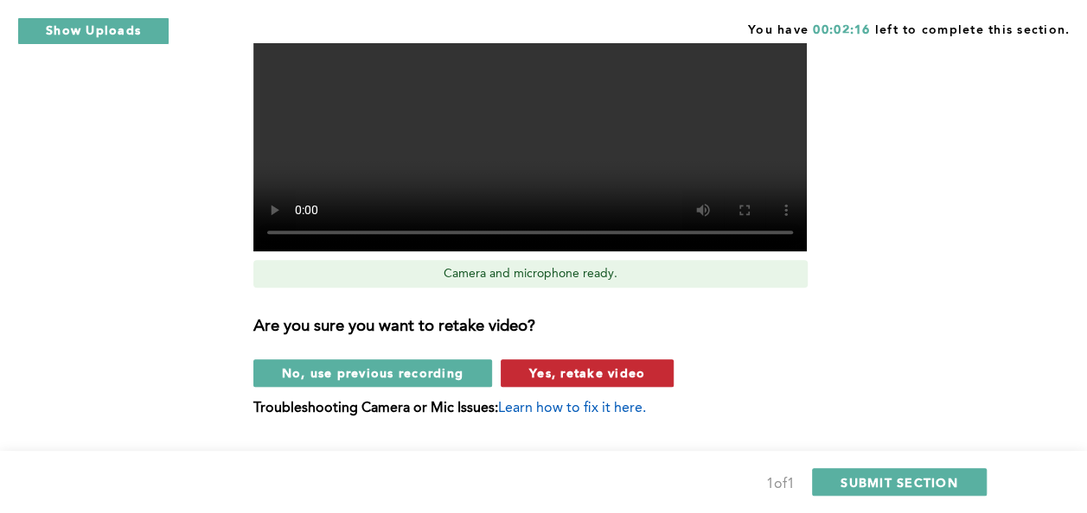
click at [537, 366] on span "Yes, retake video" at bounding box center [587, 373] width 116 height 16
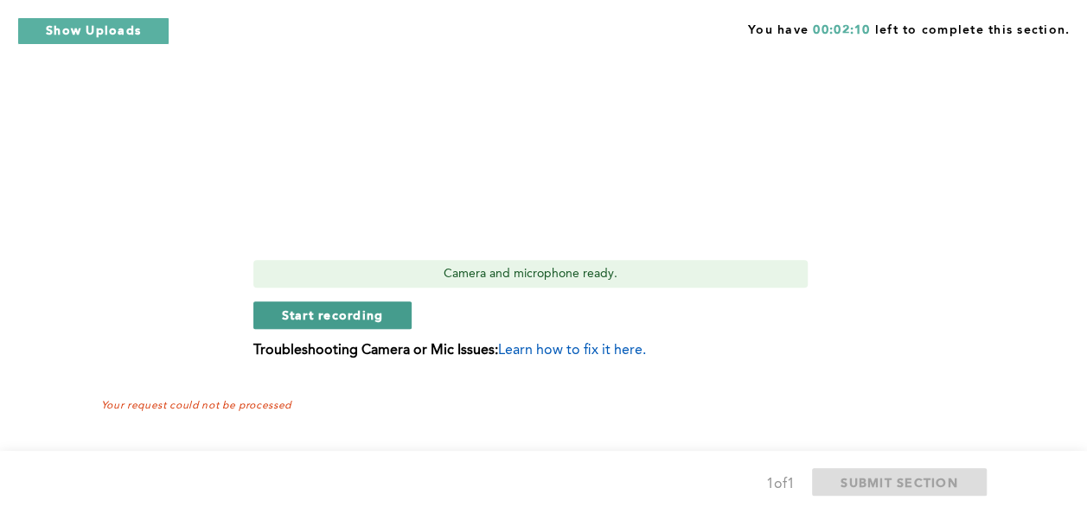
click at [391, 315] on button "Start recording" at bounding box center [332, 316] width 159 height 28
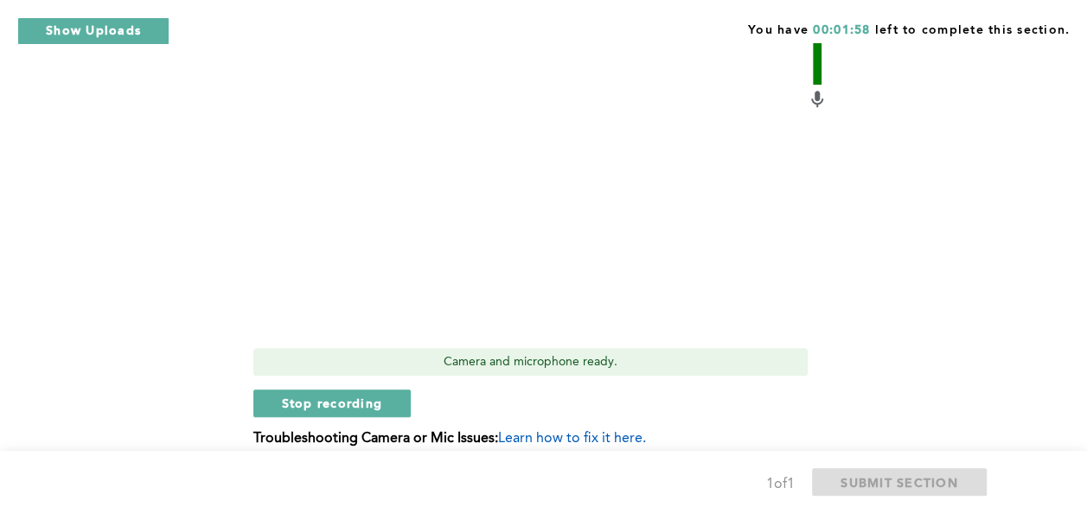
scroll to position [717, 0]
click at [353, 405] on span "Stop recording" at bounding box center [332, 403] width 101 height 16
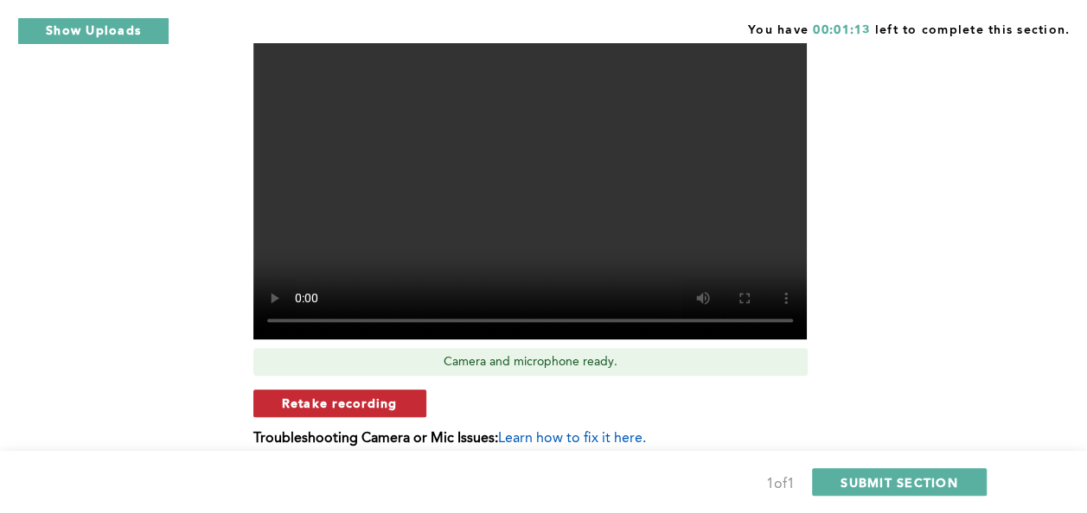
click at [364, 404] on span "Retake recording" at bounding box center [340, 403] width 116 height 16
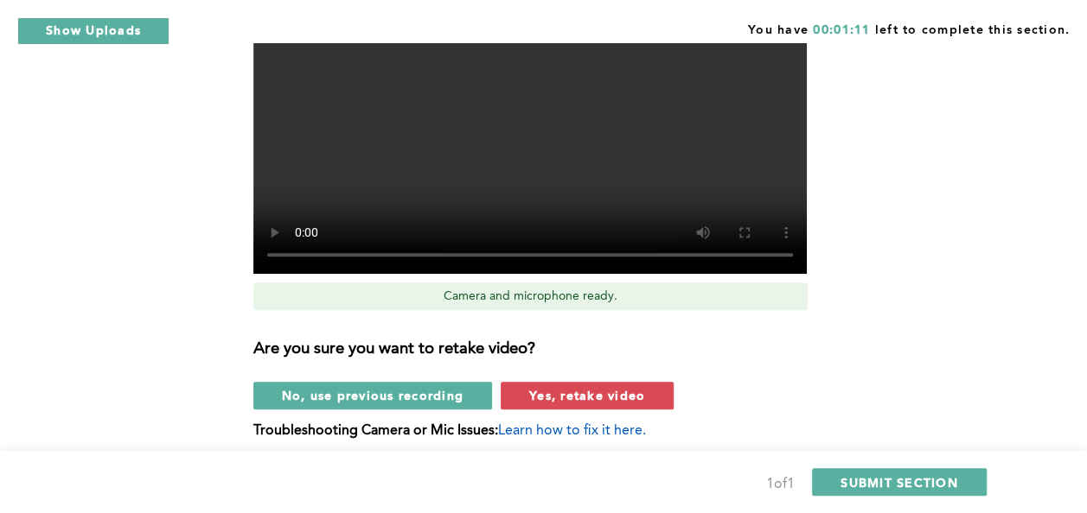
scroll to position [804, 0]
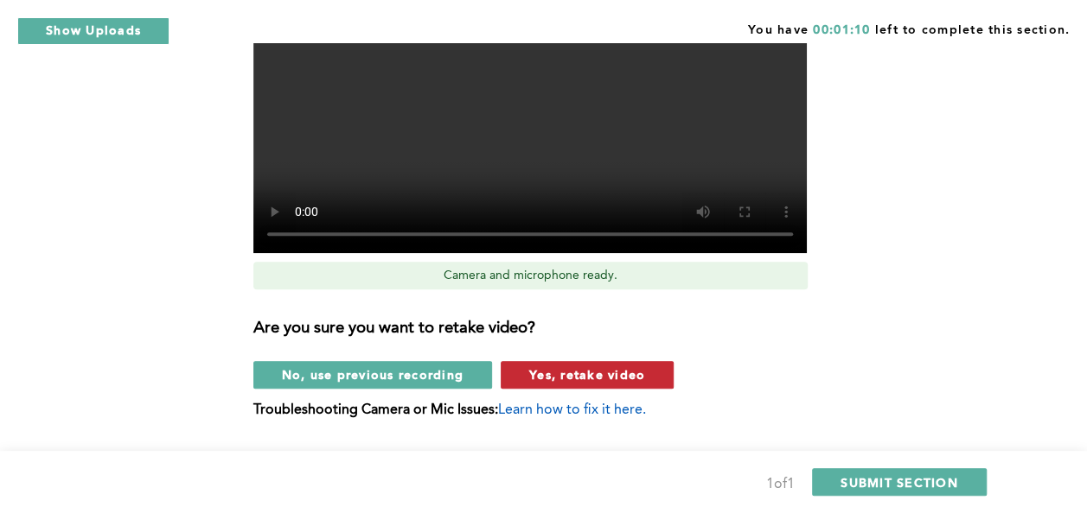
click at [552, 378] on span "Yes, retake video" at bounding box center [587, 374] width 116 height 16
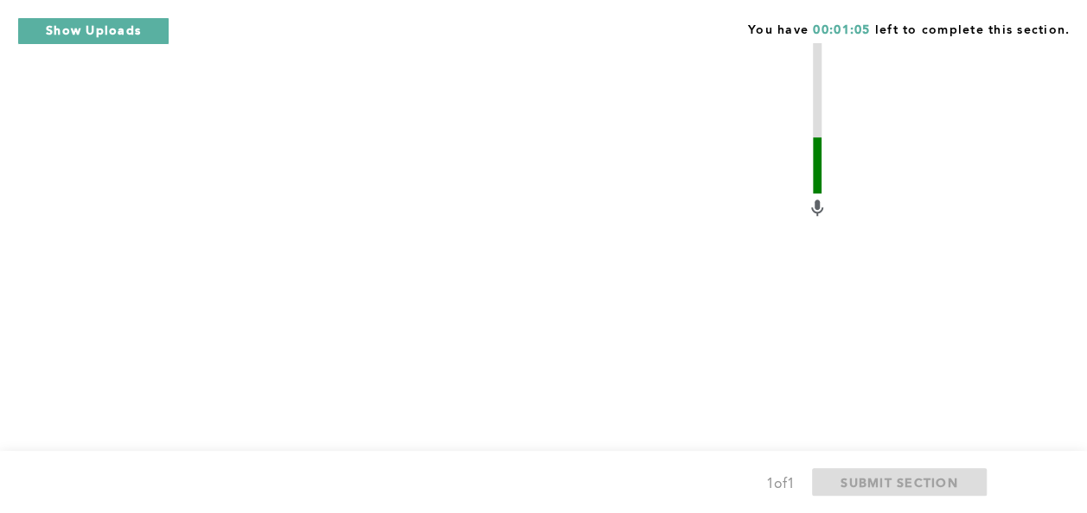
scroll to position [806, 0]
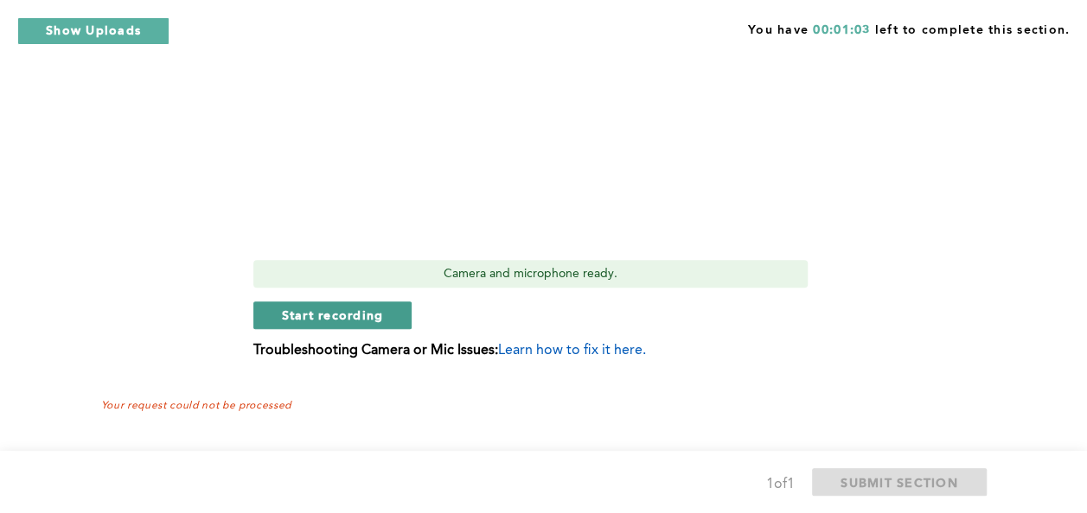
click at [361, 320] on span "Start recording" at bounding box center [333, 315] width 102 height 16
click at [361, 320] on span "Stop recording" at bounding box center [332, 315] width 101 height 16
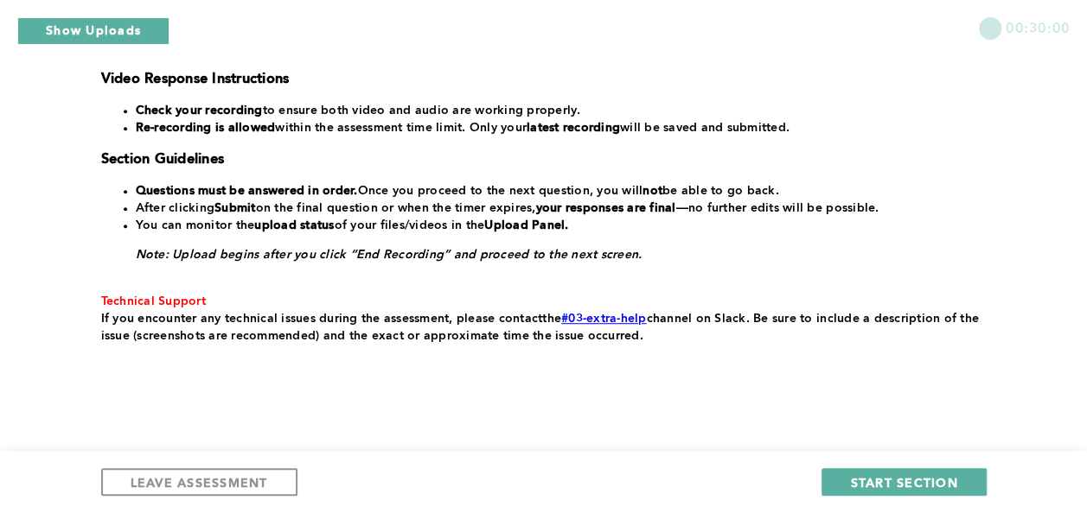
scroll to position [437, 0]
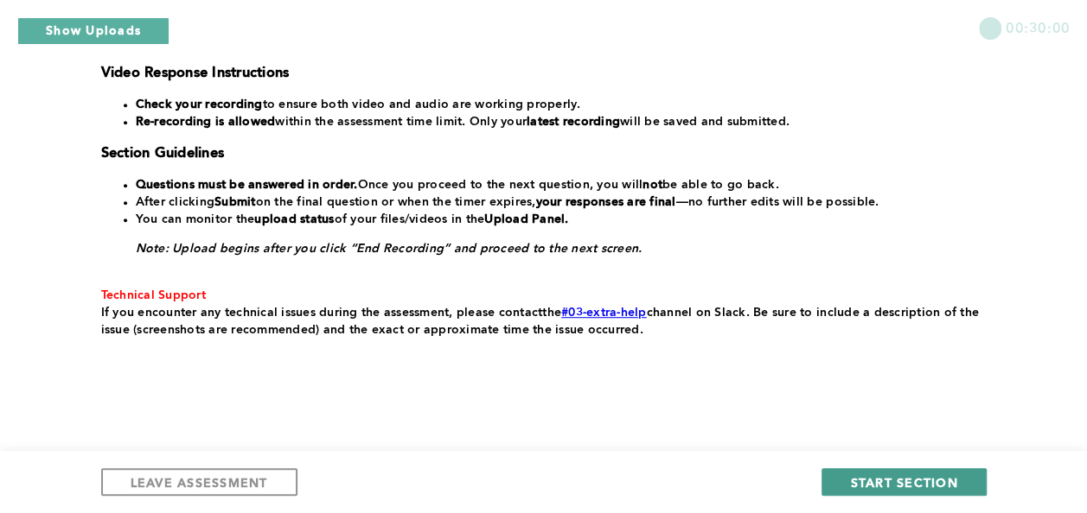
click at [870, 475] on span "START SECTION" at bounding box center [903, 483] width 107 height 16
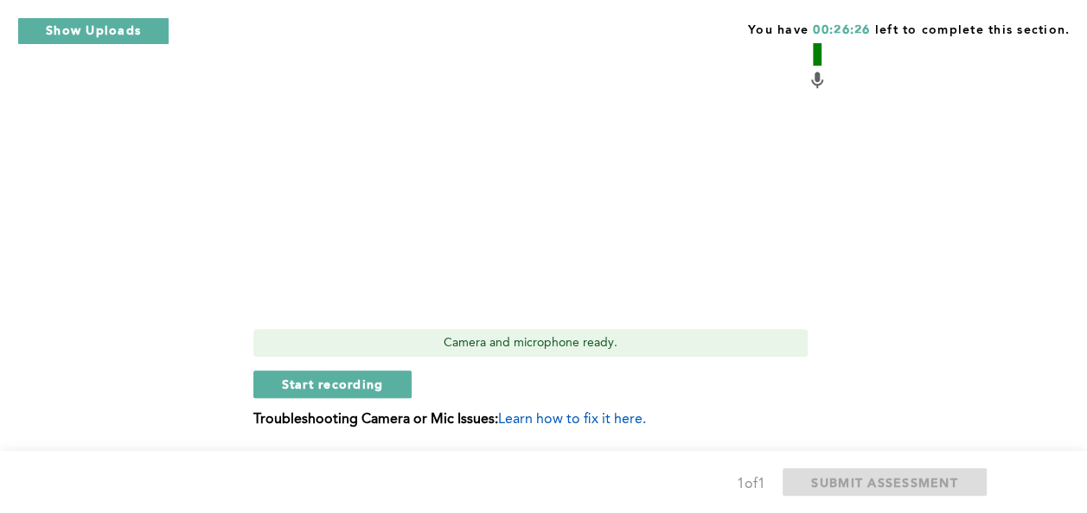
scroll to position [707, 0]
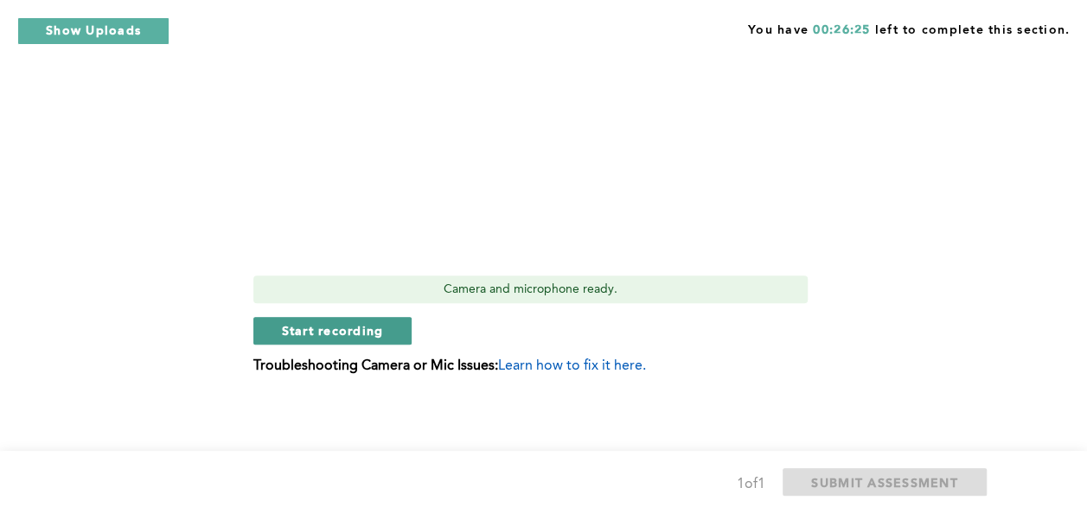
click at [384, 344] on button "Start recording" at bounding box center [332, 331] width 159 height 28
click at [384, 344] on button "Stop recording" at bounding box center [332, 331] width 158 height 28
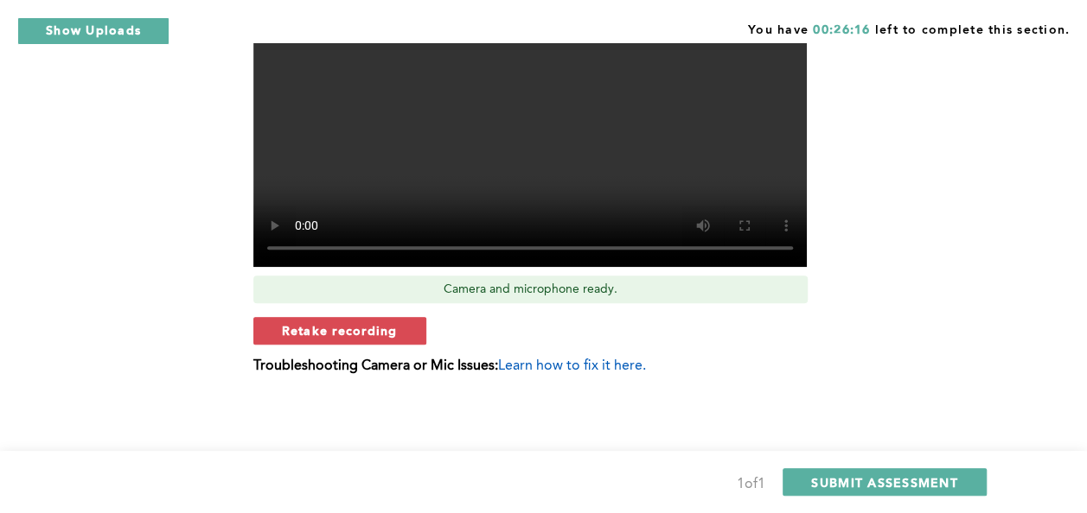
click at [384, 344] on button "Retake recording" at bounding box center [339, 331] width 173 height 28
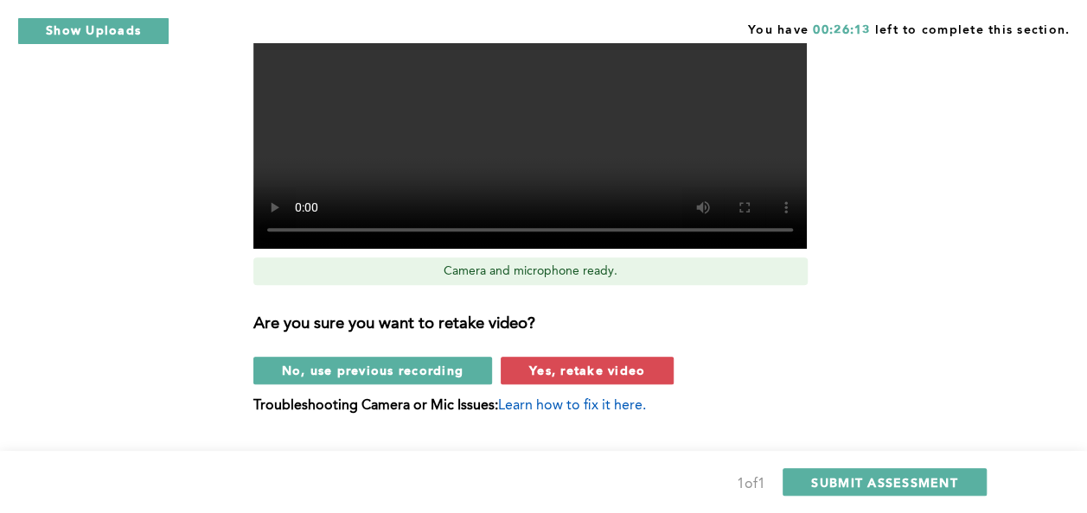
scroll to position [733, 0]
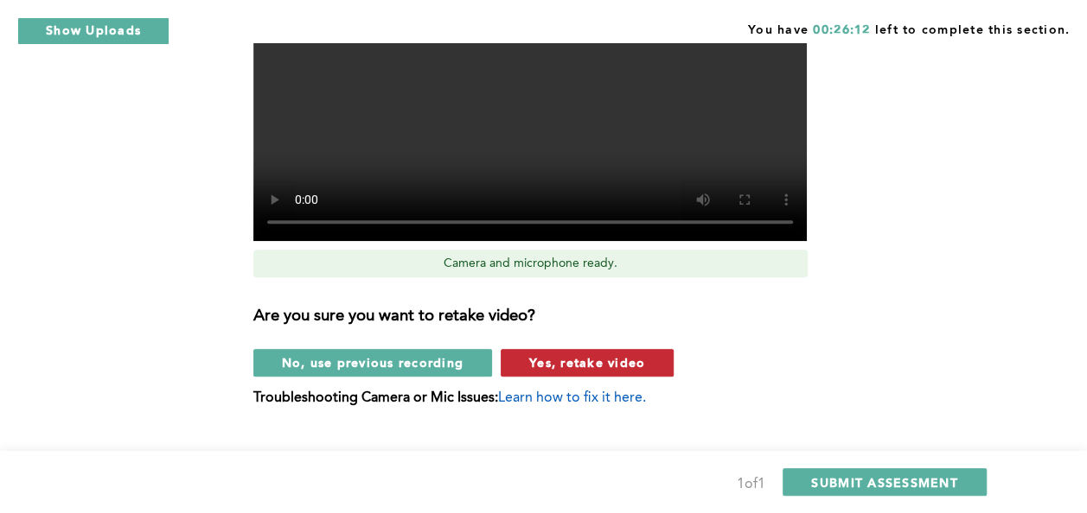
click at [550, 366] on span "Yes, retake video" at bounding box center [587, 362] width 116 height 16
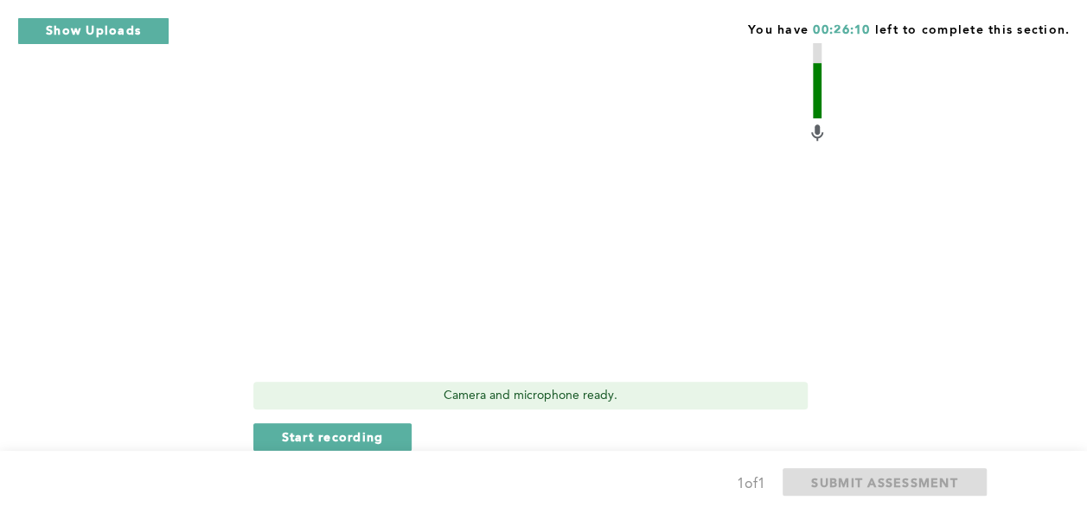
scroll to position [600, 0]
click at [365, 430] on span "Start recording" at bounding box center [333, 438] width 102 height 16
click at [365, 430] on span "Stop recording" at bounding box center [332, 438] width 101 height 16
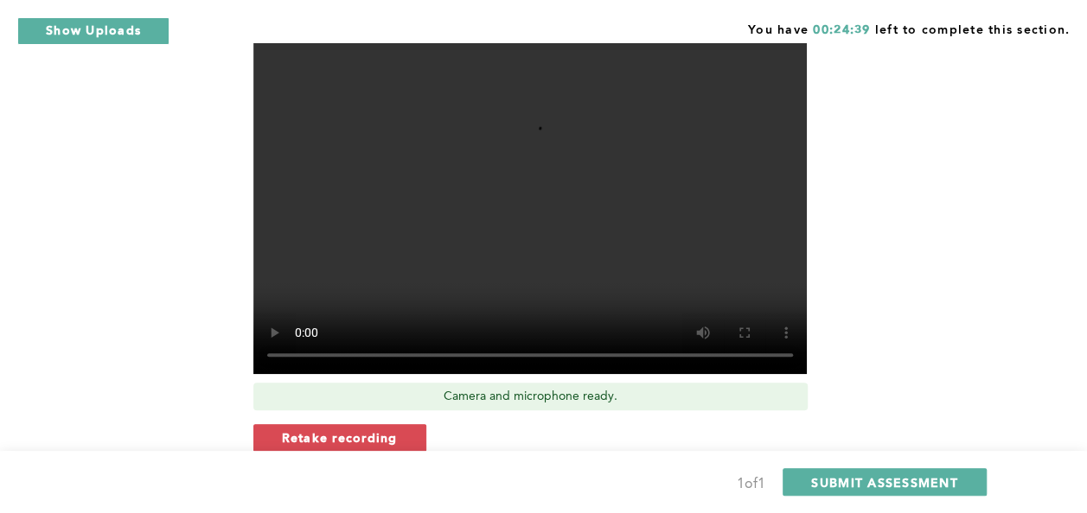
scroll to position [693, 0]
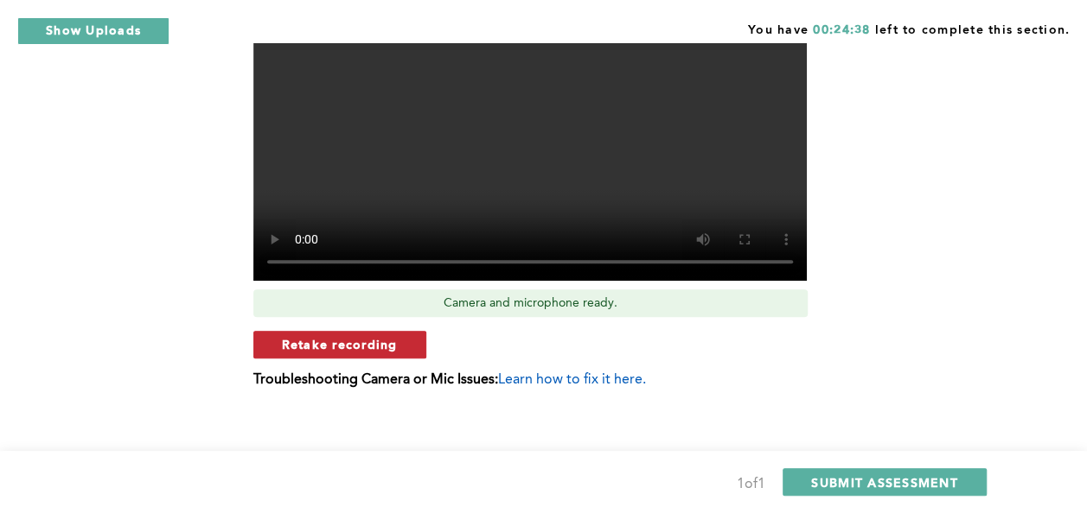
click at [367, 339] on span "Retake recording" at bounding box center [340, 344] width 116 height 16
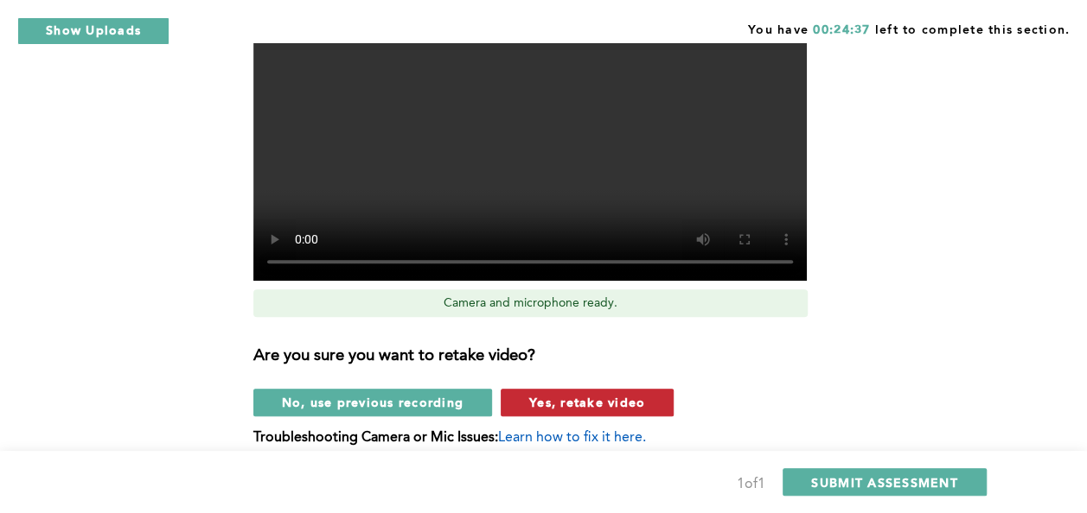
click at [547, 408] on span "Yes, retake video" at bounding box center [587, 402] width 116 height 16
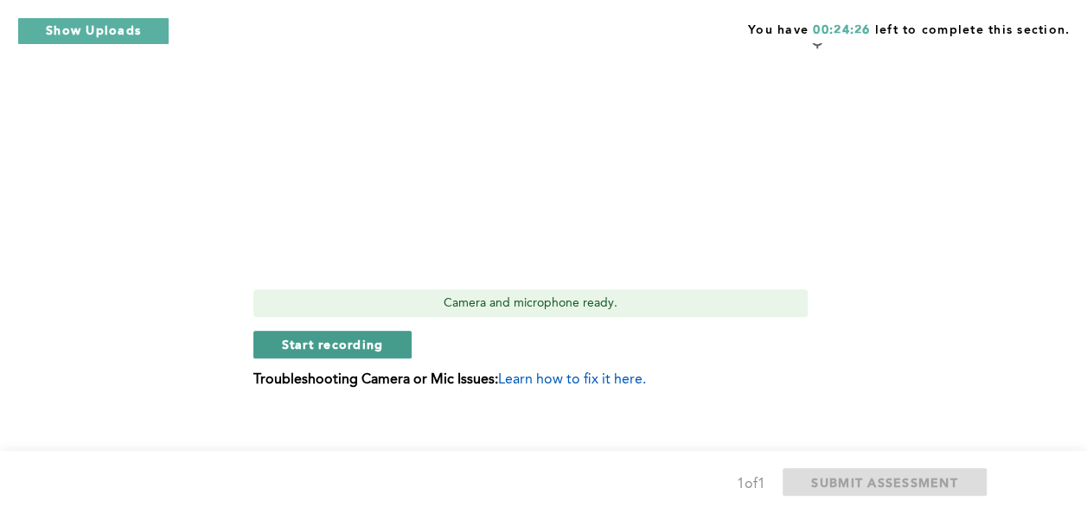
click at [373, 339] on span "Start recording" at bounding box center [333, 344] width 102 height 16
click at [373, 339] on span "Stop recording" at bounding box center [332, 344] width 101 height 16
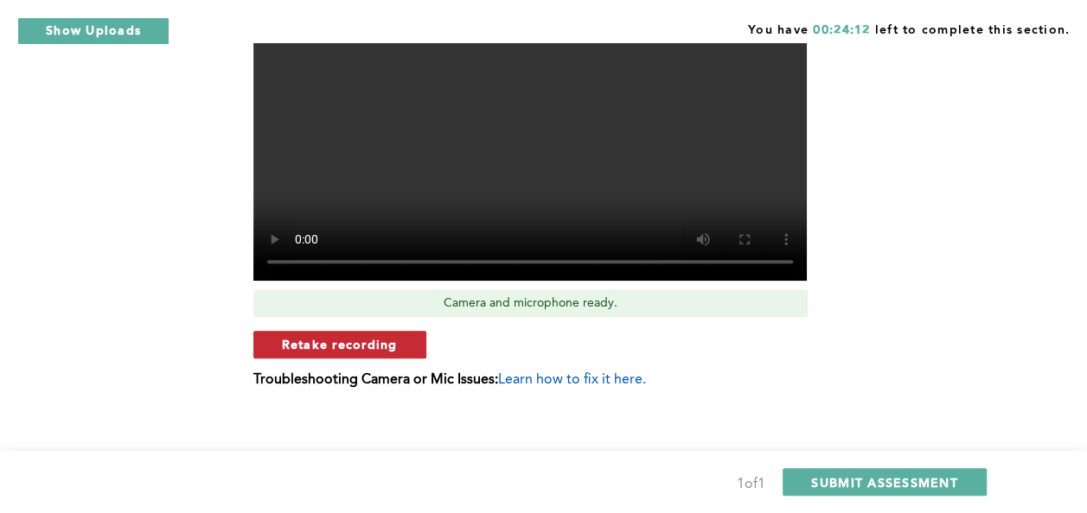
click at [373, 340] on span "Retake recording" at bounding box center [340, 344] width 116 height 16
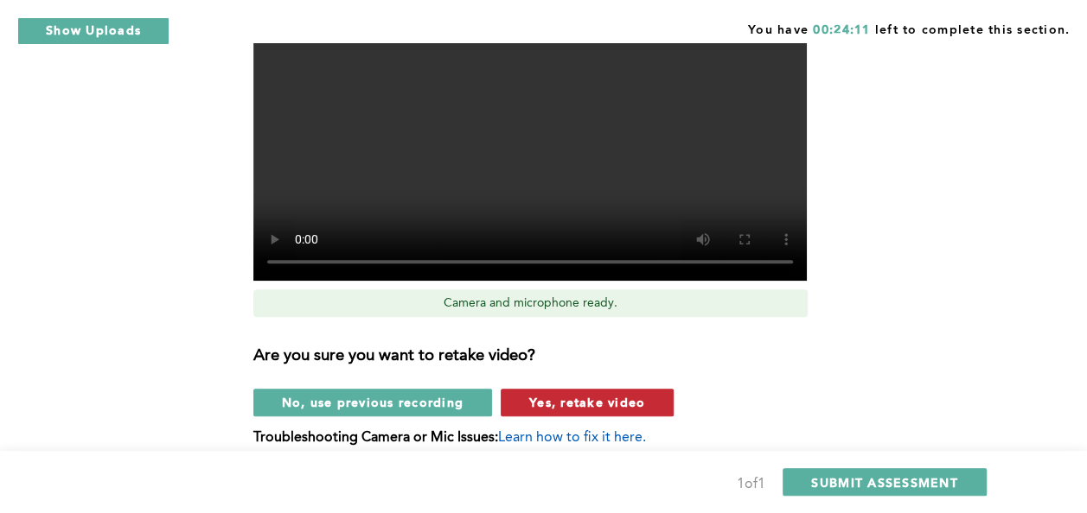
click at [566, 412] on button "Yes, retake video" at bounding box center [586, 403] width 173 height 28
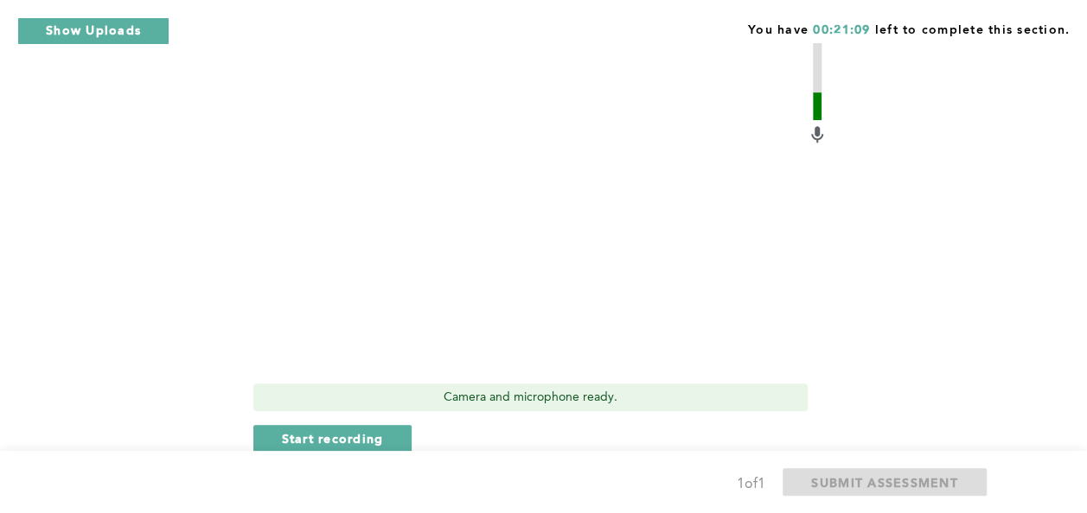
scroll to position [618, 0]
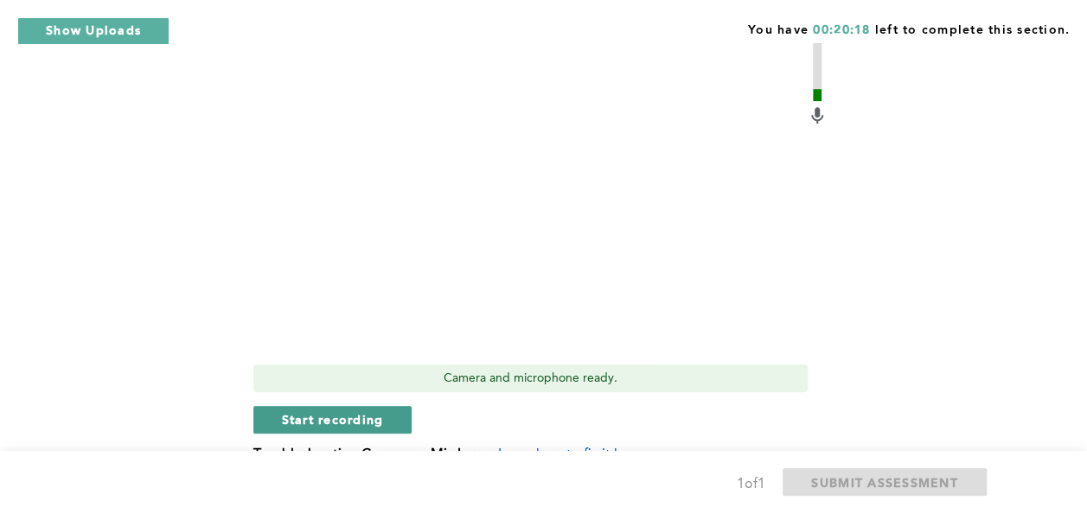
click at [380, 414] on span "Start recording" at bounding box center [333, 419] width 102 height 16
click at [380, 414] on button "Stop recording" at bounding box center [332, 420] width 158 height 28
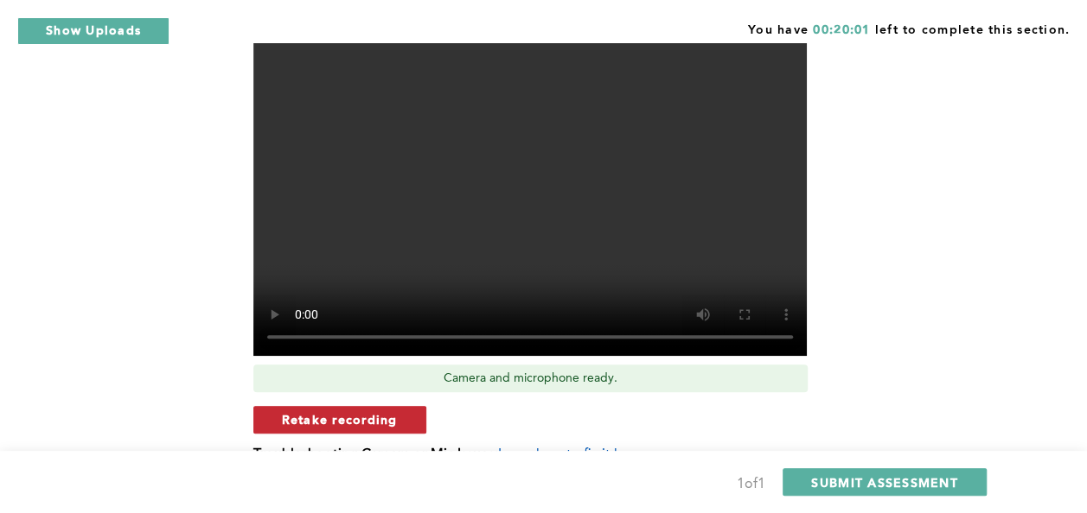
click at [378, 414] on span "Retake recording" at bounding box center [340, 419] width 116 height 16
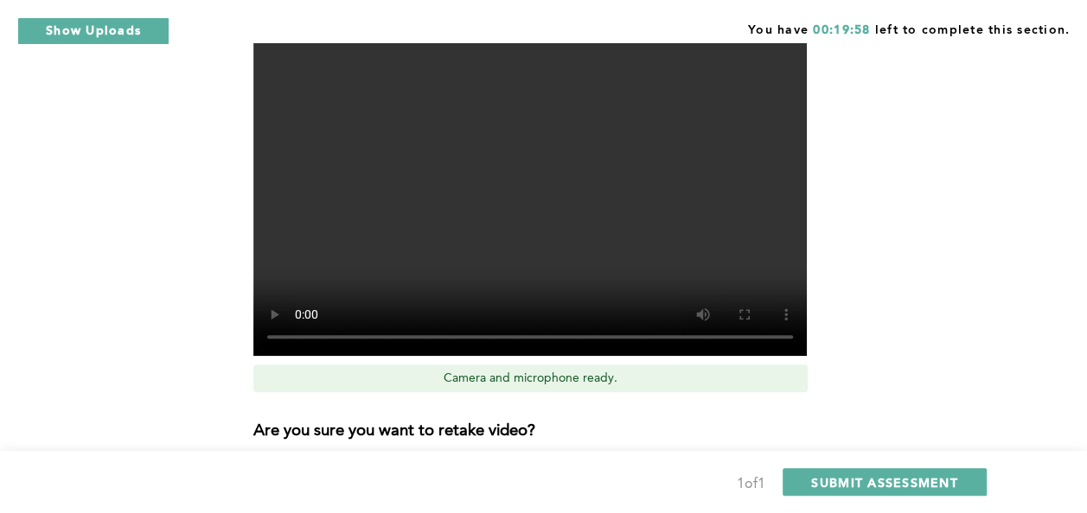
scroll to position [765, 0]
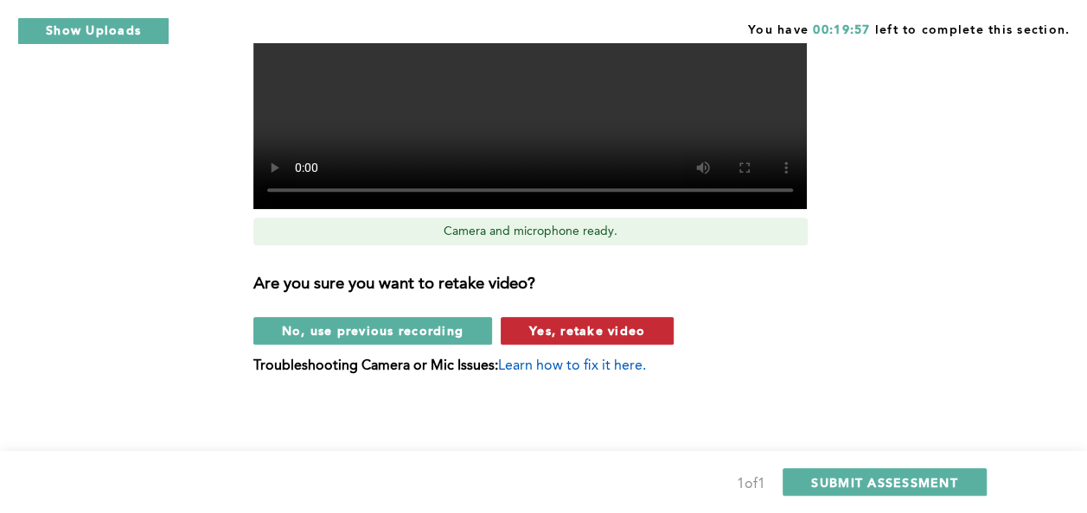
click at [598, 322] on span "Yes, retake video" at bounding box center [587, 330] width 116 height 16
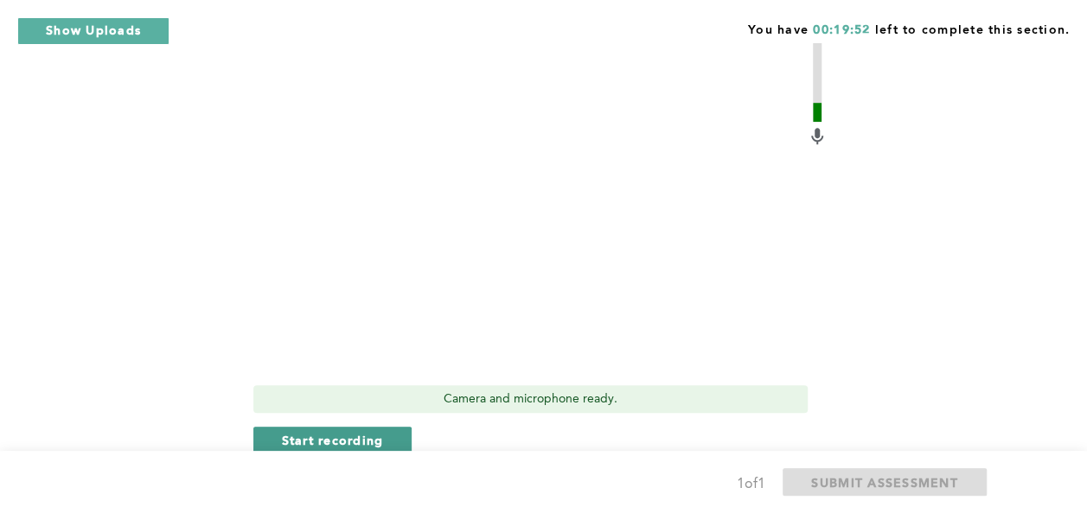
scroll to position [595, 0]
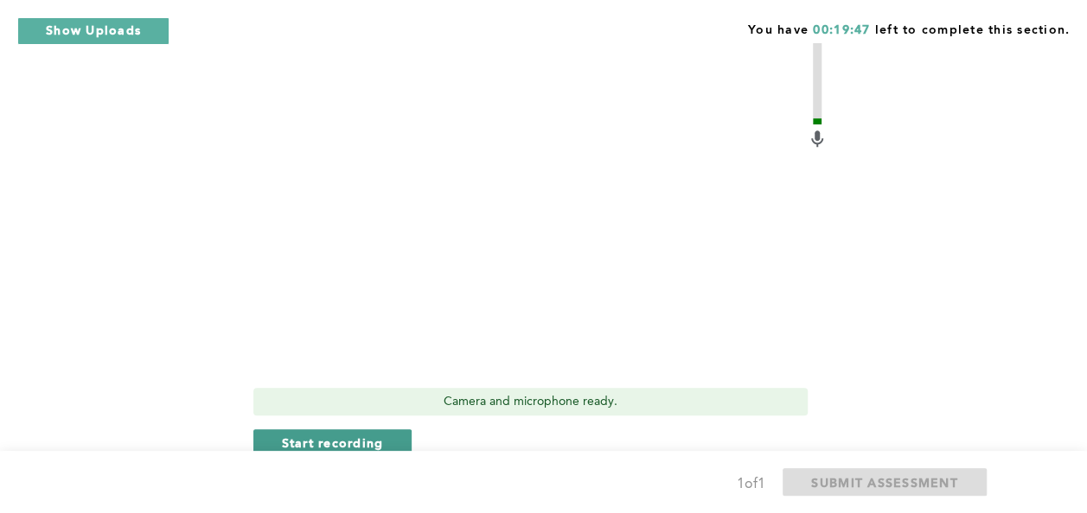
click at [341, 443] on span "Start recording" at bounding box center [333, 443] width 102 height 16
click at [341, 443] on span "Stop recording" at bounding box center [332, 443] width 101 height 16
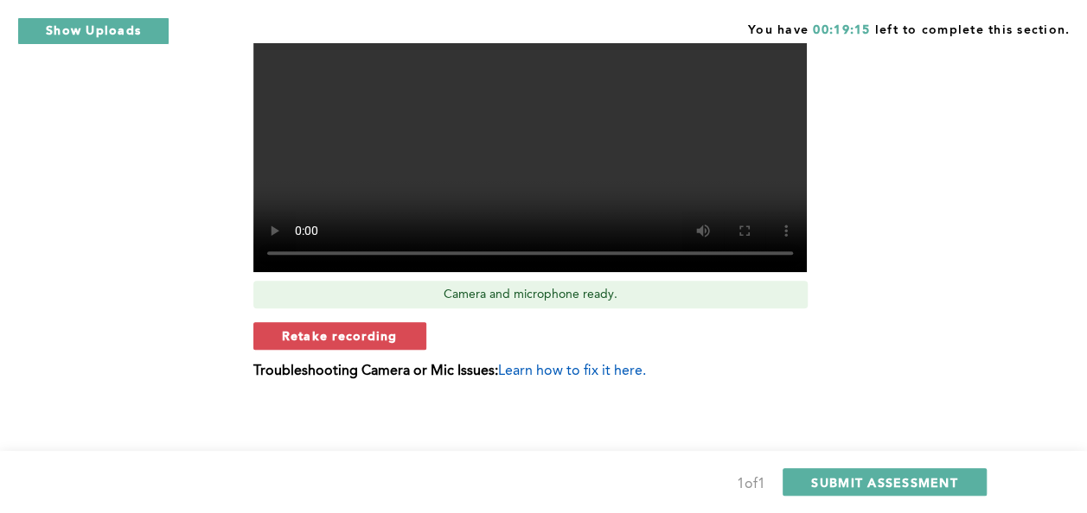
scroll to position [703, 0]
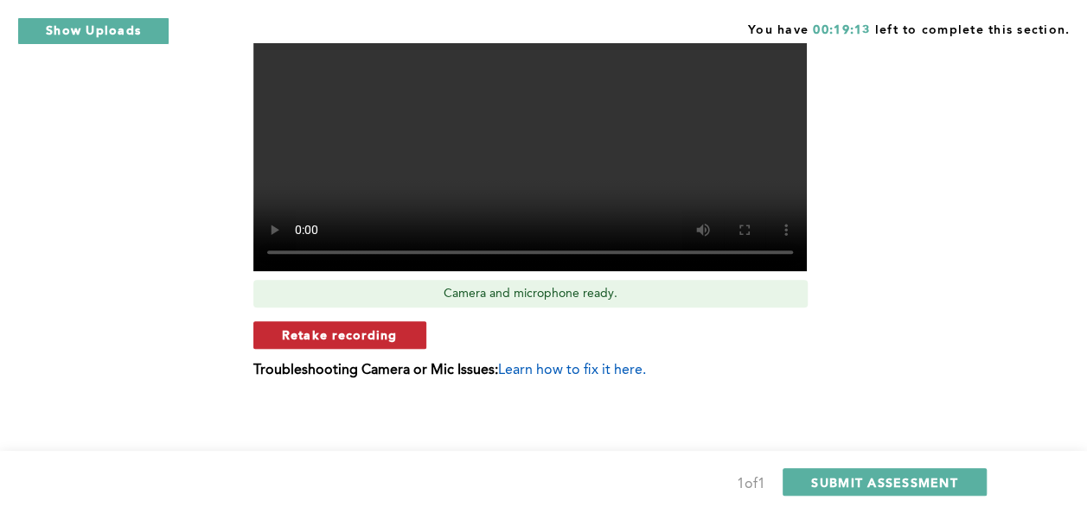
click at [339, 340] on span "Retake recording" at bounding box center [340, 335] width 116 height 16
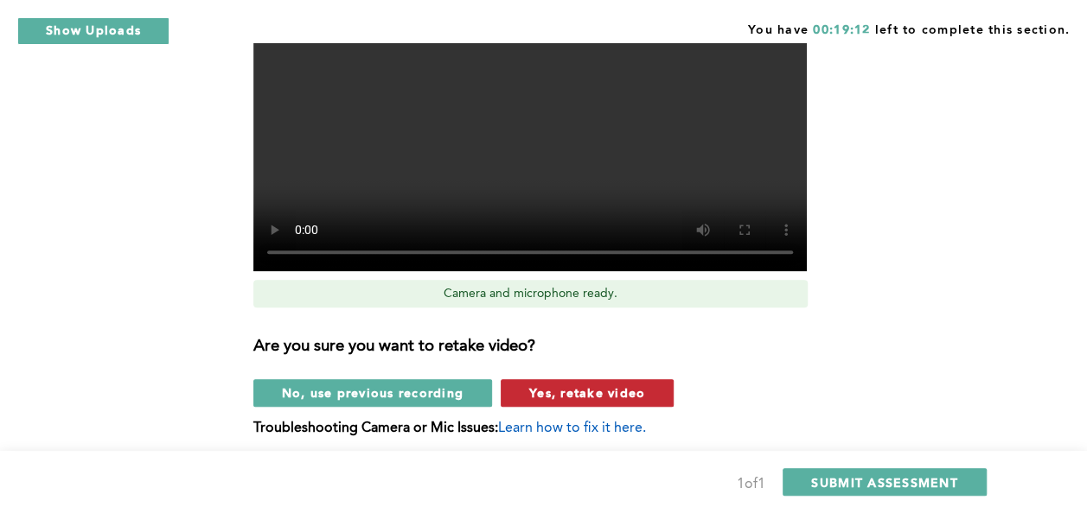
click at [532, 392] on span "Yes, retake video" at bounding box center [587, 393] width 116 height 16
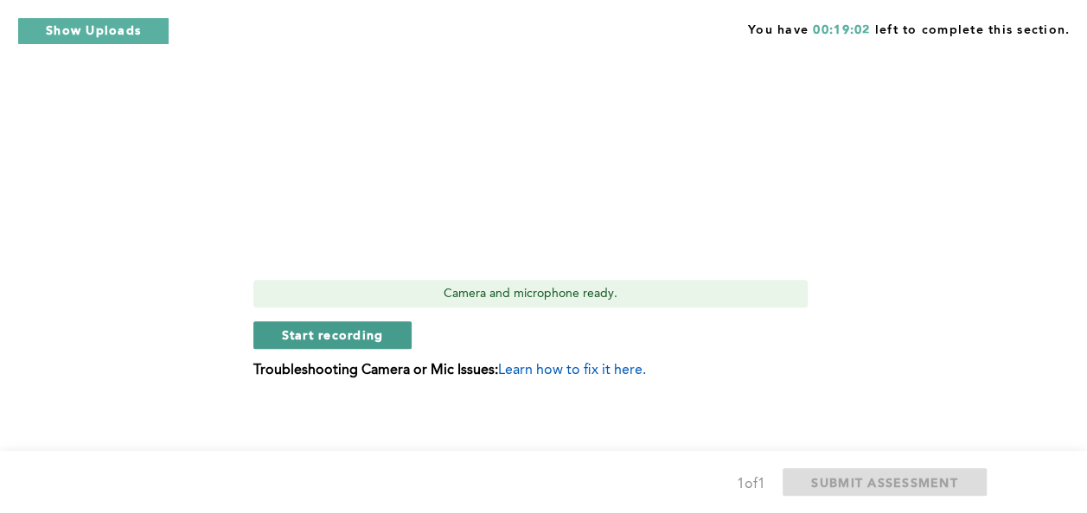
click at [360, 336] on span "Start recording" at bounding box center [333, 335] width 102 height 16
click at [360, 336] on span "Stop recording" at bounding box center [332, 335] width 101 height 16
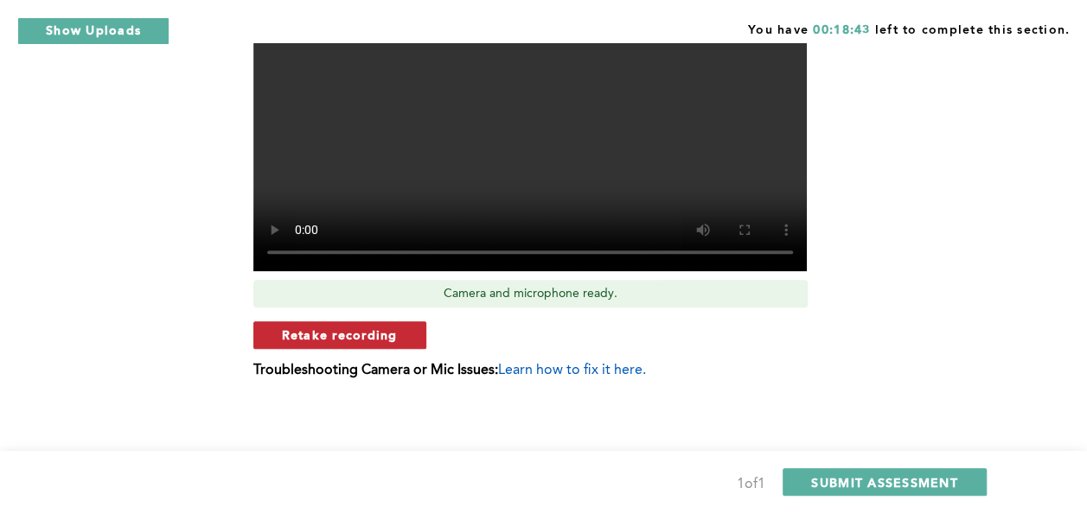
click at [396, 331] on button "Retake recording" at bounding box center [339, 336] width 173 height 28
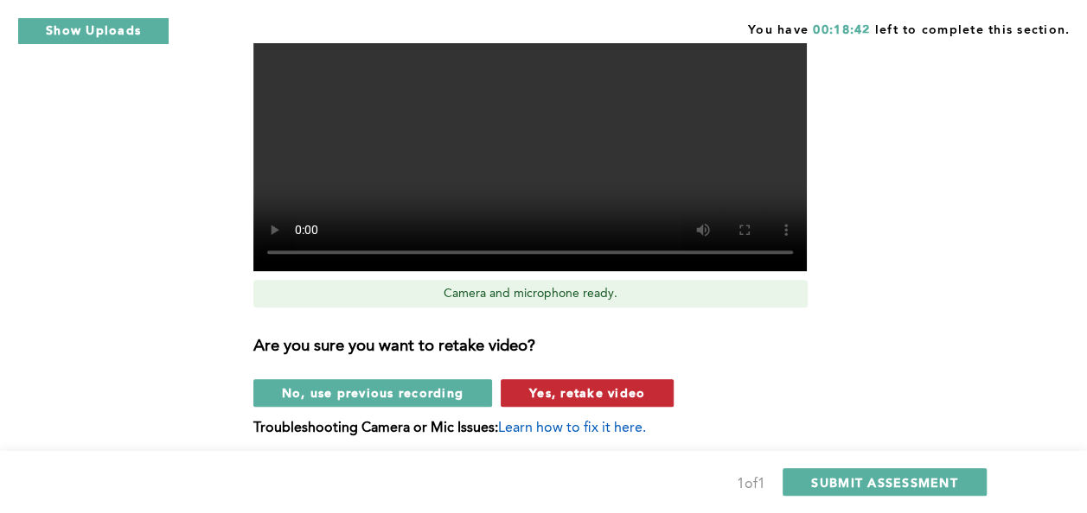
click at [532, 387] on span "Yes, retake video" at bounding box center [587, 393] width 116 height 16
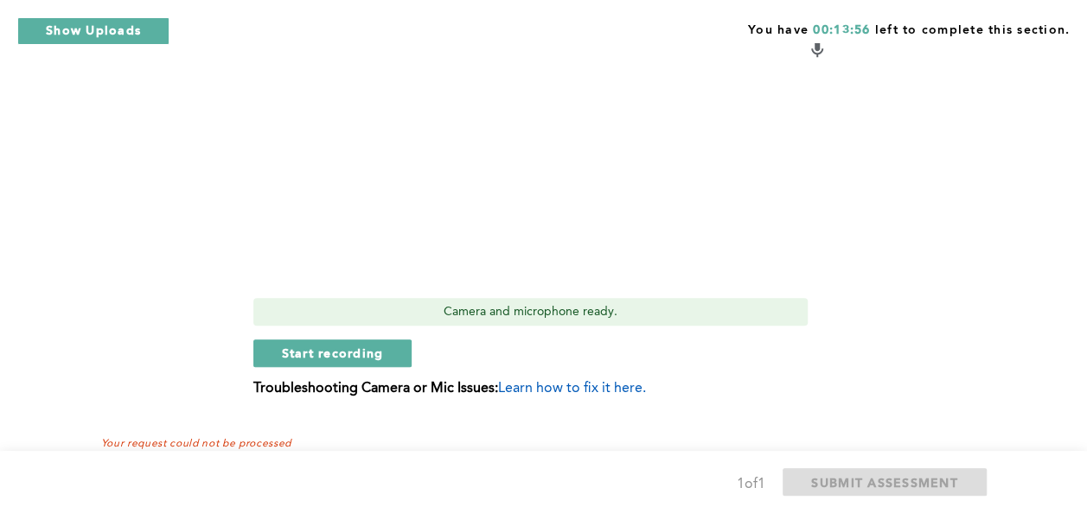
scroll to position [685, 0]
click at [405, 342] on button "Start recording" at bounding box center [332, 354] width 159 height 28
click at [405, 342] on button "Stop recording" at bounding box center [332, 354] width 158 height 28
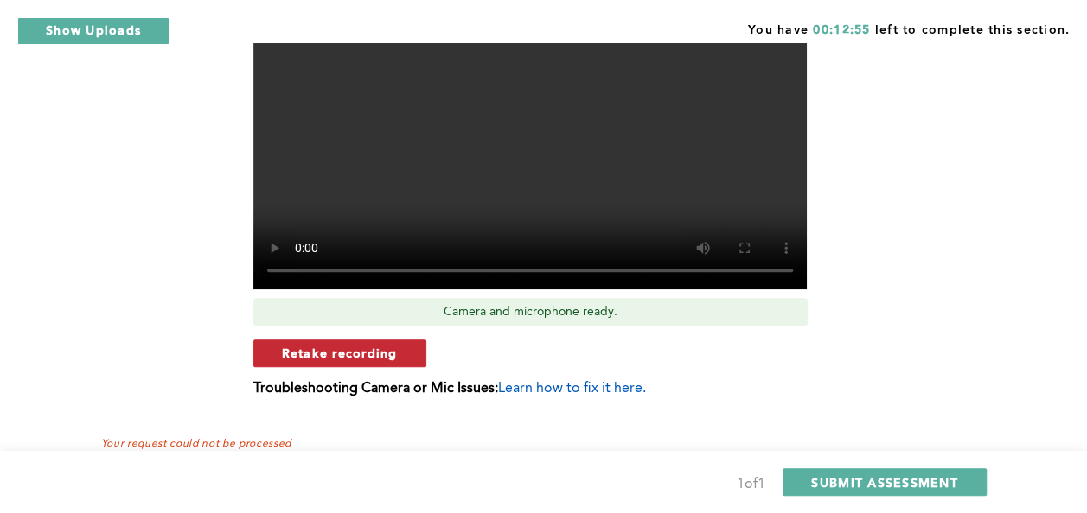
click at [389, 346] on span "Retake recording" at bounding box center [340, 353] width 116 height 16
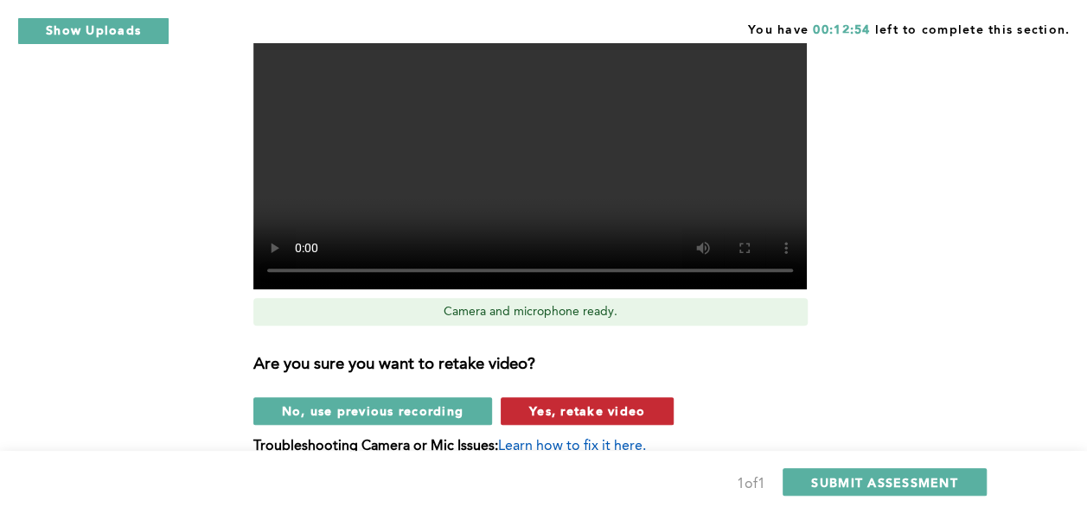
click at [532, 408] on span "Yes, retake video" at bounding box center [587, 411] width 116 height 16
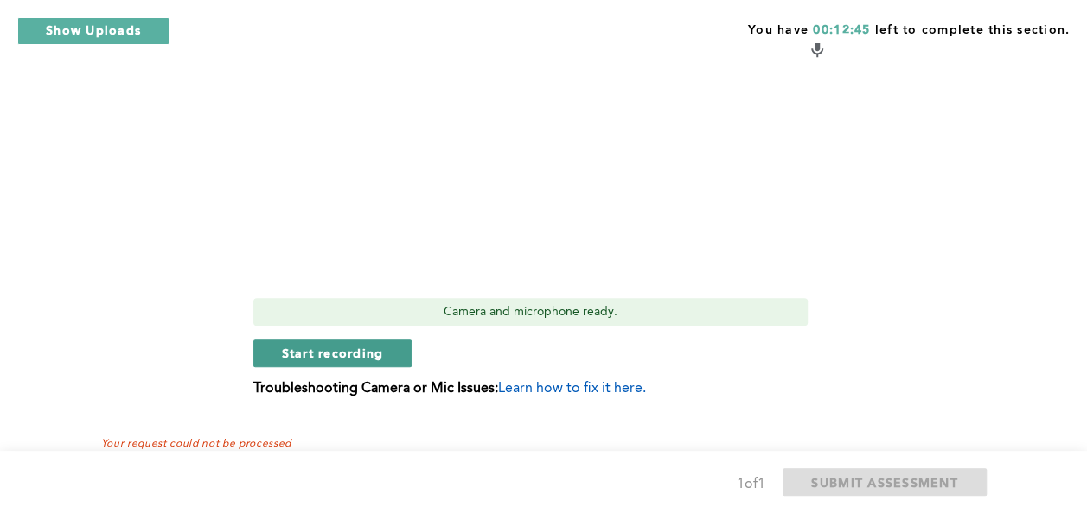
click at [384, 341] on button "Start recording" at bounding box center [332, 354] width 159 height 28
click at [384, 341] on button "Stop recording" at bounding box center [332, 354] width 158 height 28
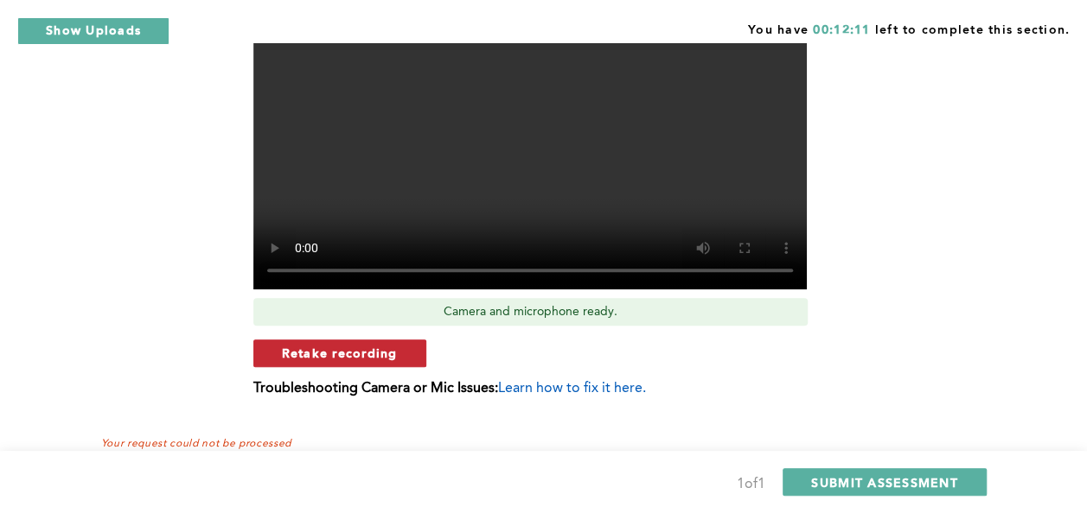
click at [408, 353] on button "Retake recording" at bounding box center [339, 354] width 173 height 28
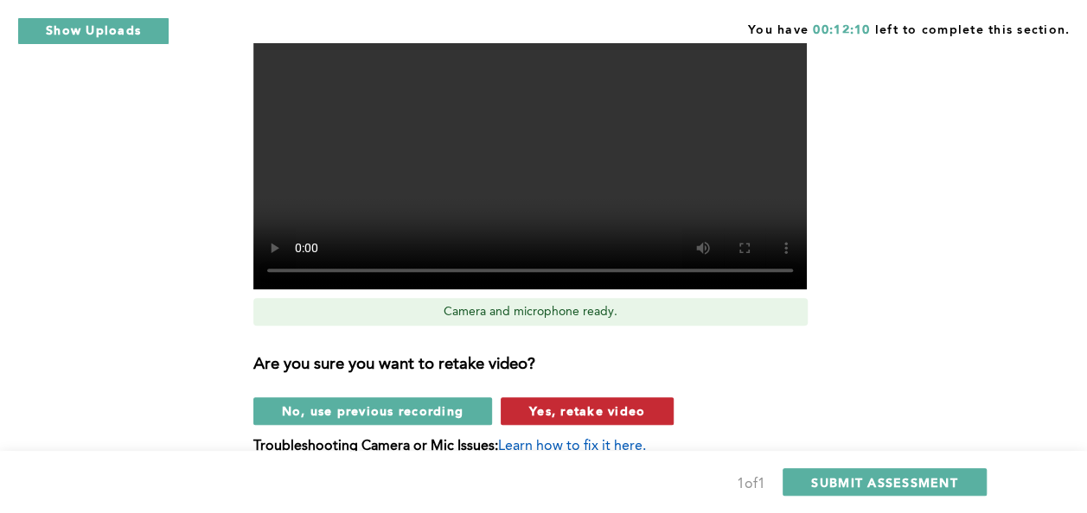
click at [568, 409] on span "Yes, retake video" at bounding box center [587, 411] width 116 height 16
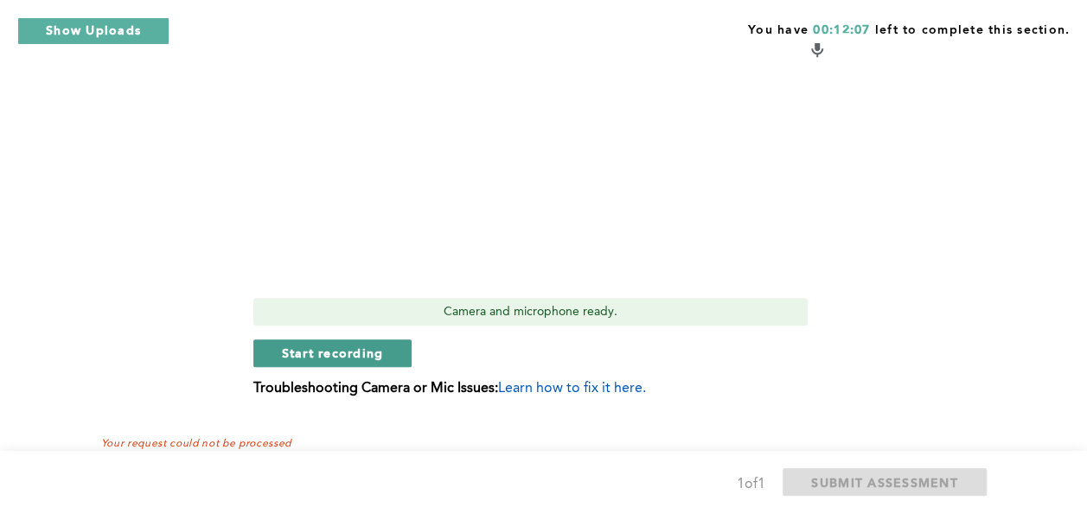
click at [387, 349] on button "Start recording" at bounding box center [332, 354] width 159 height 28
click at [387, 349] on button "Stop recording" at bounding box center [332, 354] width 158 height 28
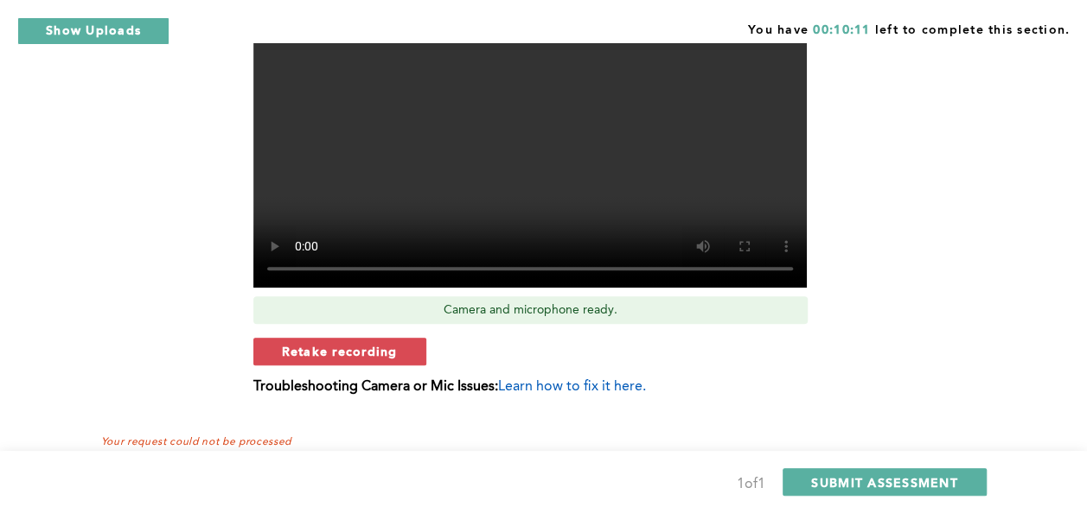
scroll to position [688, 0]
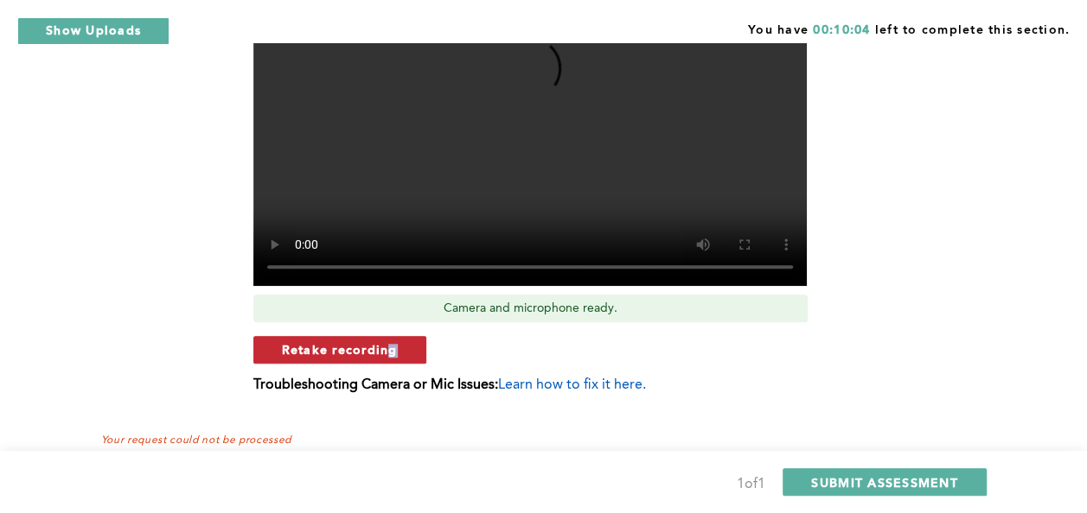
drag, startPoint x: 394, startPoint y: 332, endPoint x: 387, endPoint y: 349, distance: 18.6
click at [387, 349] on div "Video Duration Remaining: 5:01 Camera and microphone ready. Retake recording Tr…" at bounding box center [540, 125] width 574 height 563
click at [387, 349] on span "Retake recording" at bounding box center [340, 349] width 116 height 16
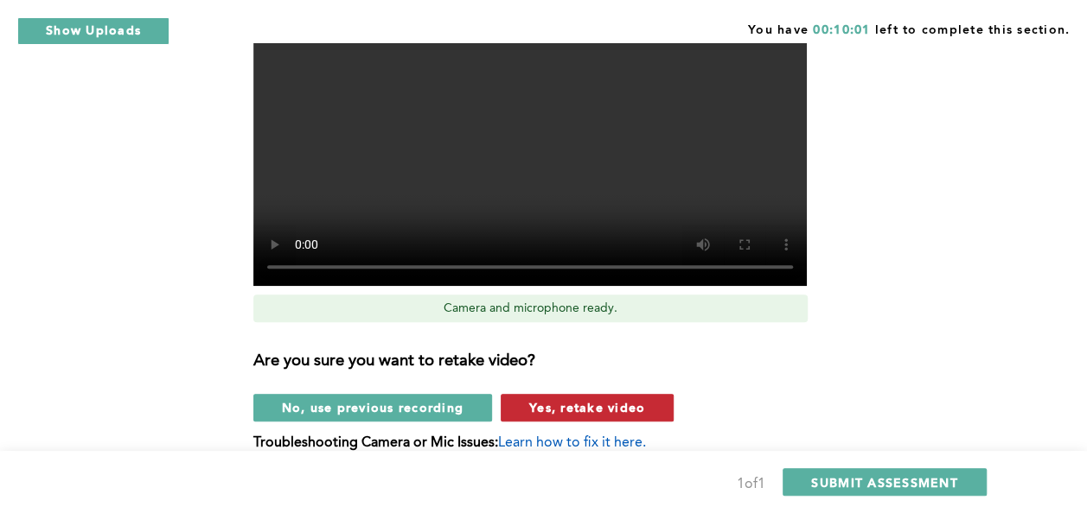
click at [577, 407] on span "Yes, retake video" at bounding box center [587, 407] width 116 height 16
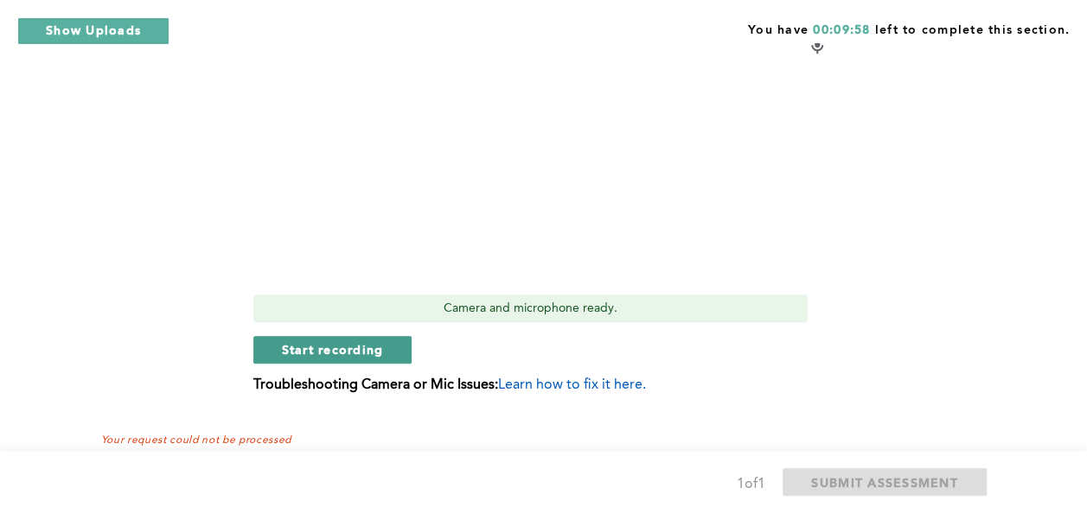
click at [372, 363] on button "Start recording" at bounding box center [332, 350] width 159 height 28
click at [372, 363] on button "Stop recording" at bounding box center [332, 350] width 158 height 28
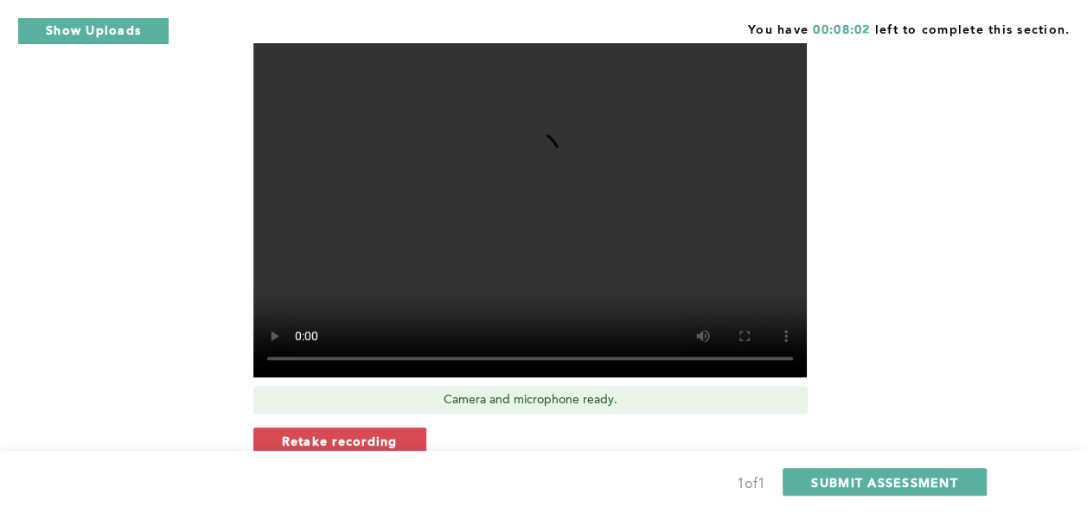
scroll to position [723, 0]
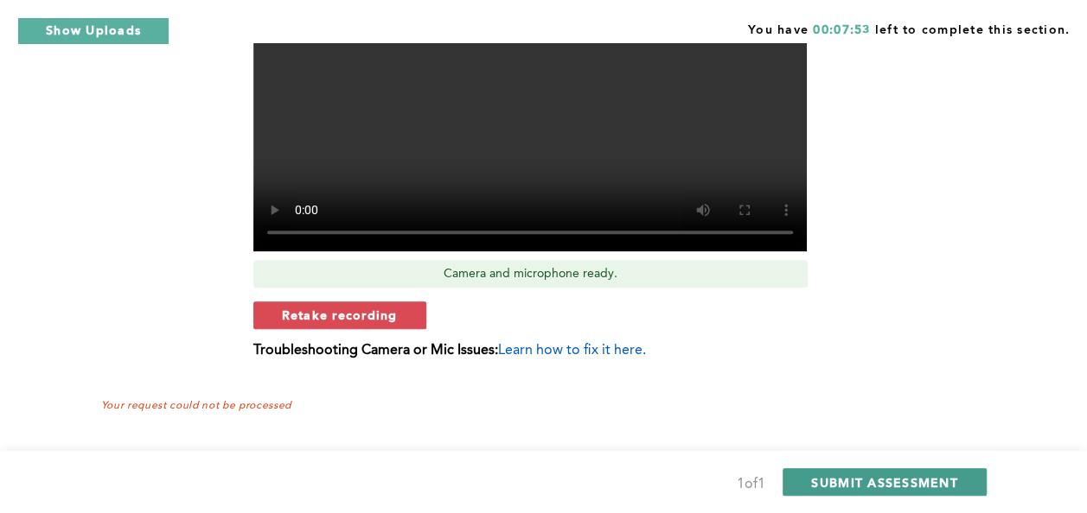
click at [857, 486] on span "SUBMIT ASSESSMENT" at bounding box center [884, 483] width 146 height 16
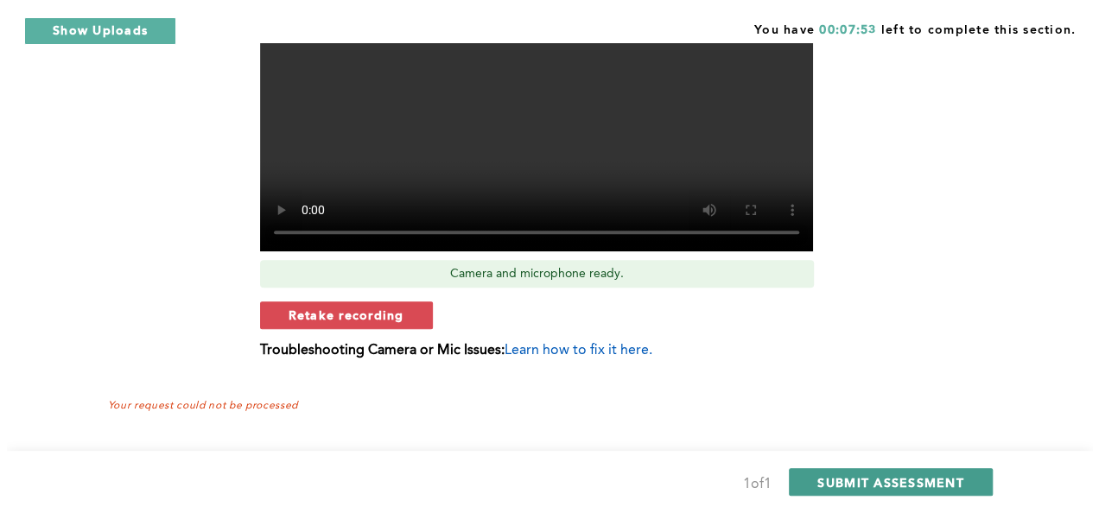
scroll to position [0, 0]
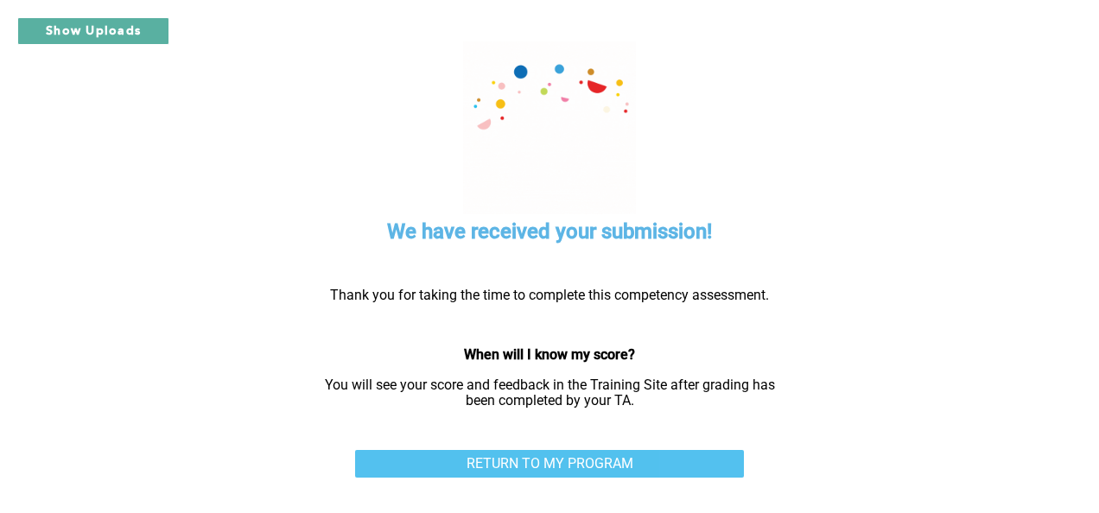
click at [598, 463] on link "RETURN TO MY PROGRAM" at bounding box center [549, 464] width 389 height 28
